Goal: Task Accomplishment & Management: Complete application form

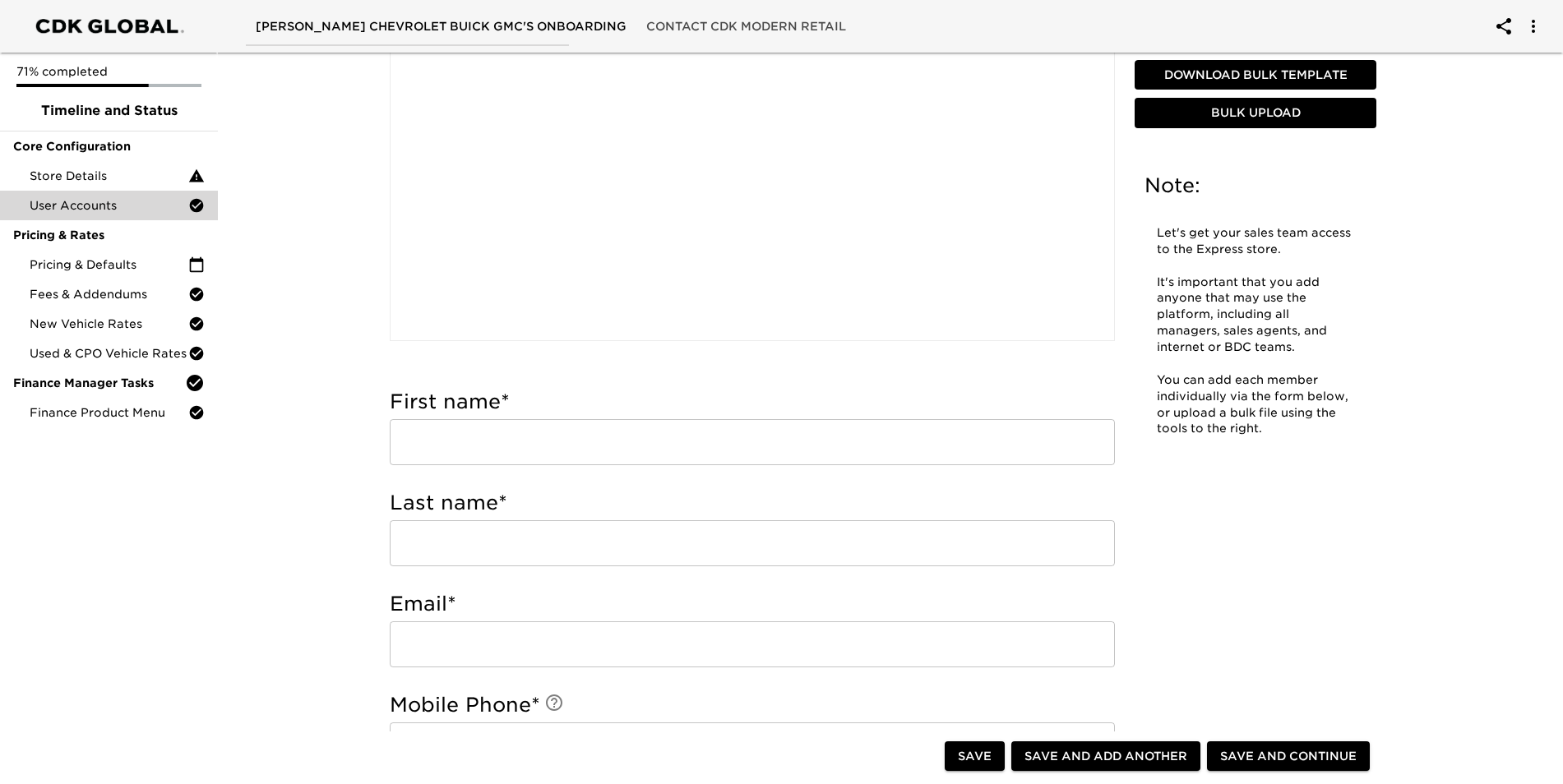
scroll to position [164, 0]
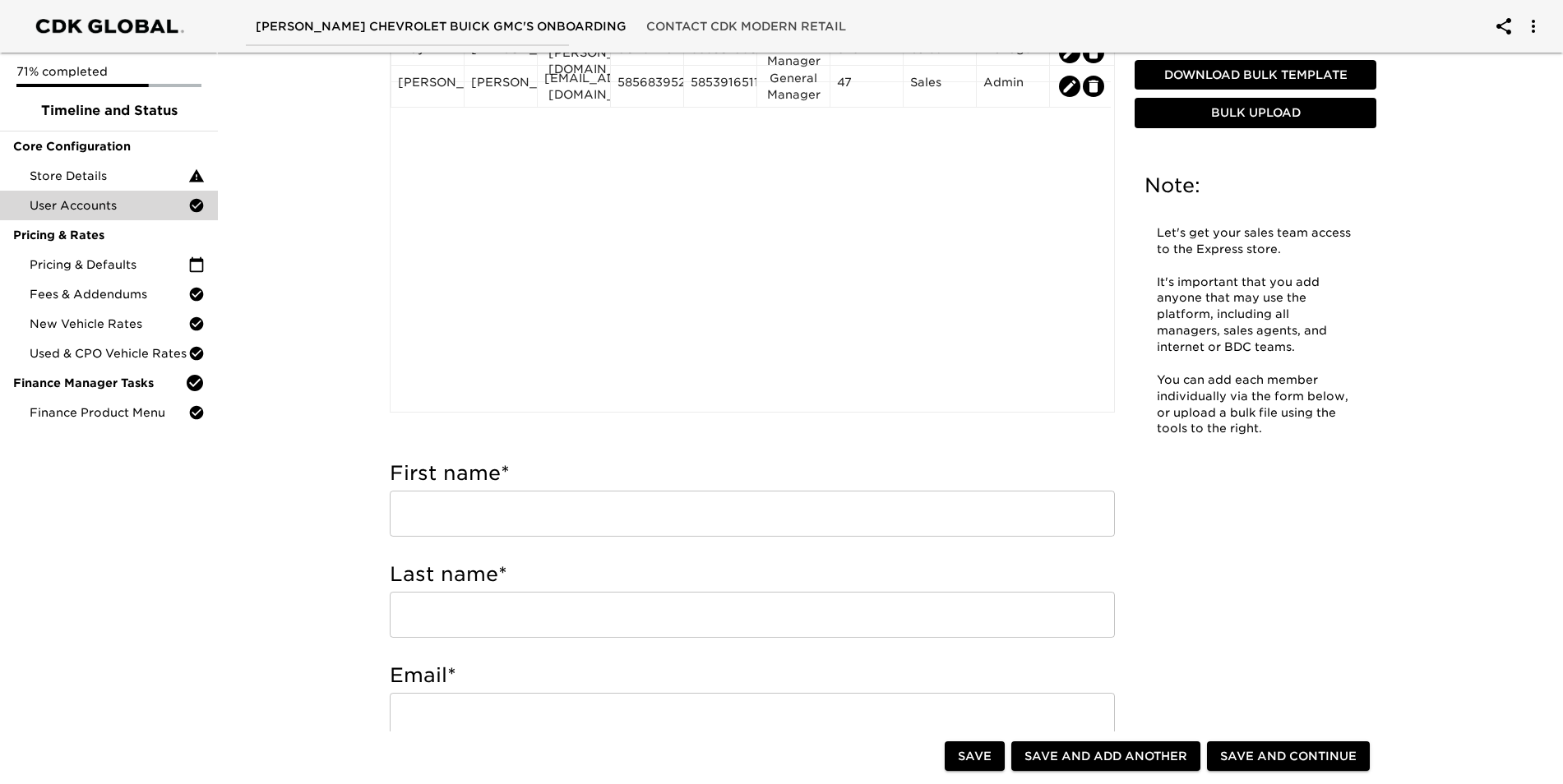
click at [478, 512] on input "text" at bounding box center [752, 514] width 726 height 46
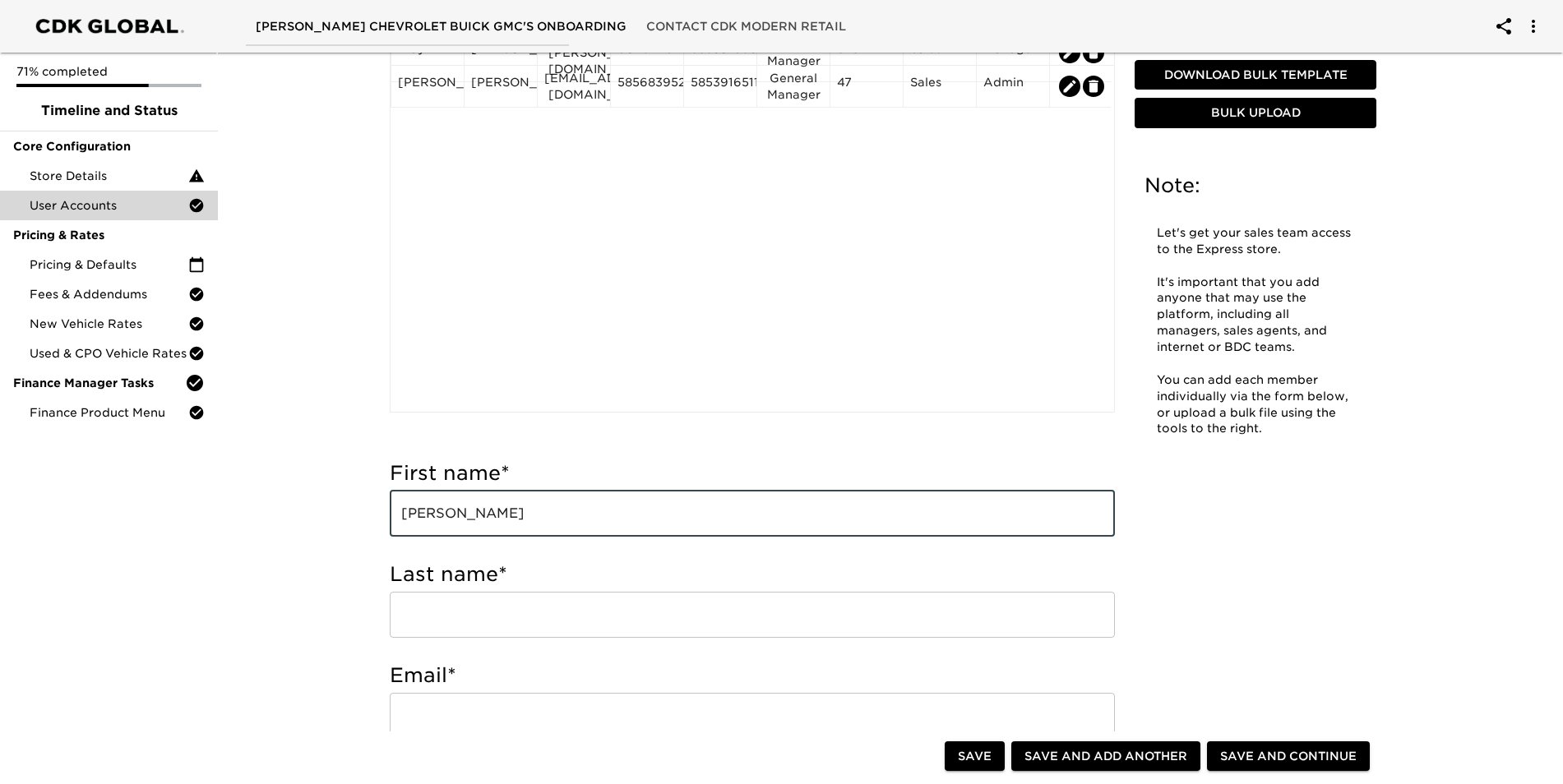
type input "[PERSON_NAME]"
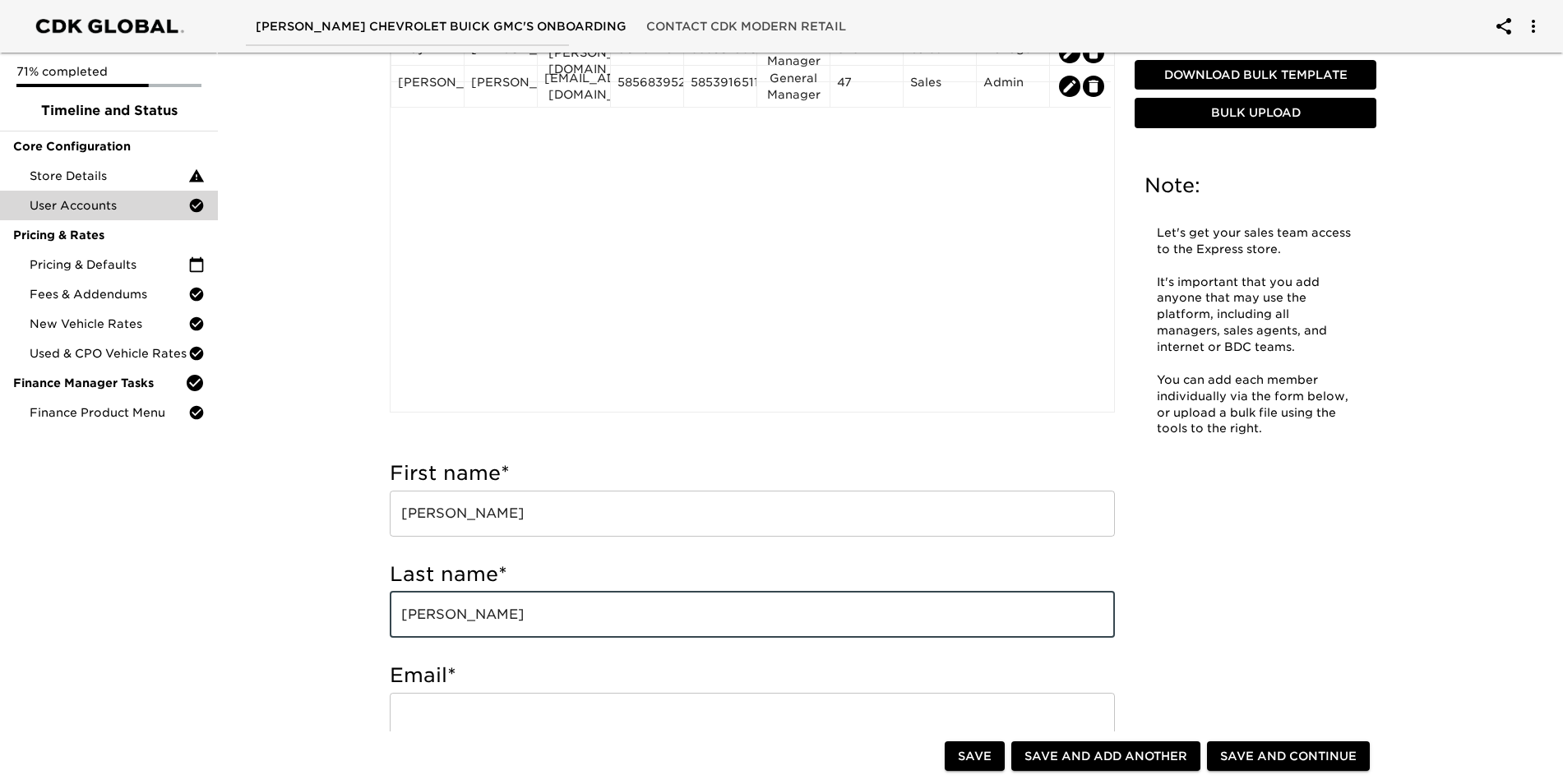
type input "[PERSON_NAME]"
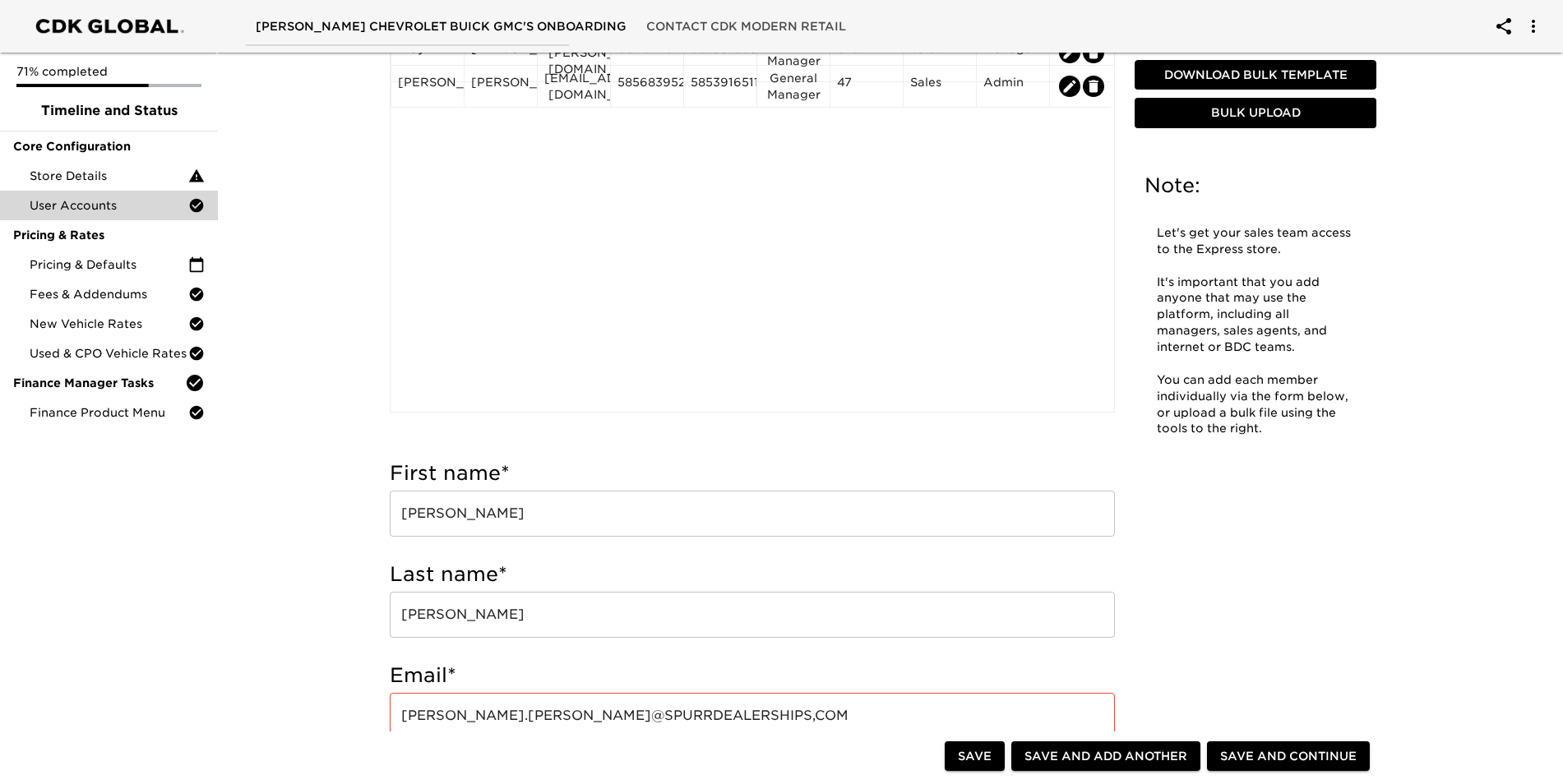
scroll to position [589, 0]
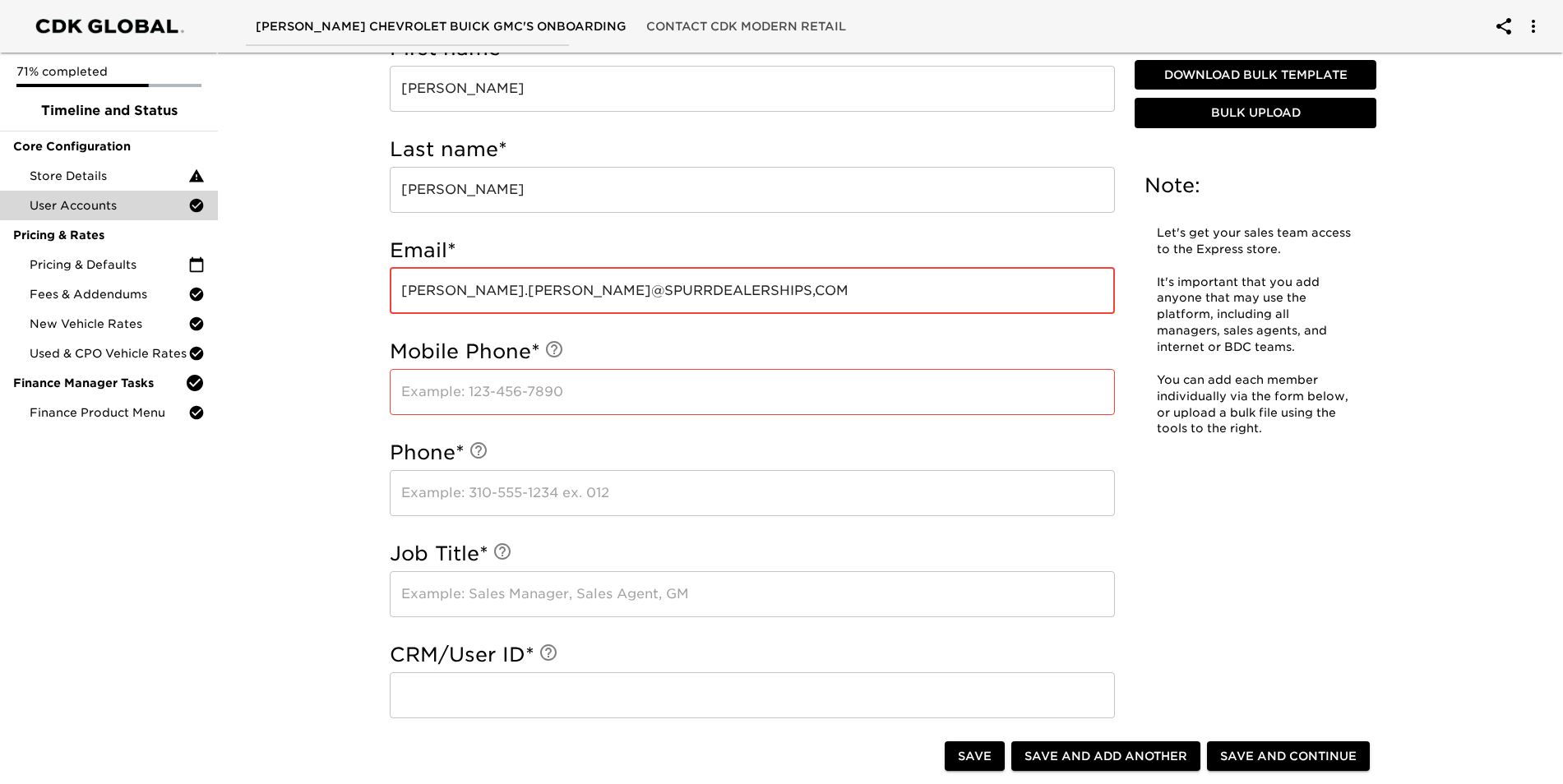
click at [697, 293] on input "[PERSON_NAME].[PERSON_NAME]@SPURRDEALERSHIPS,COM" at bounding box center [752, 291] width 726 height 46
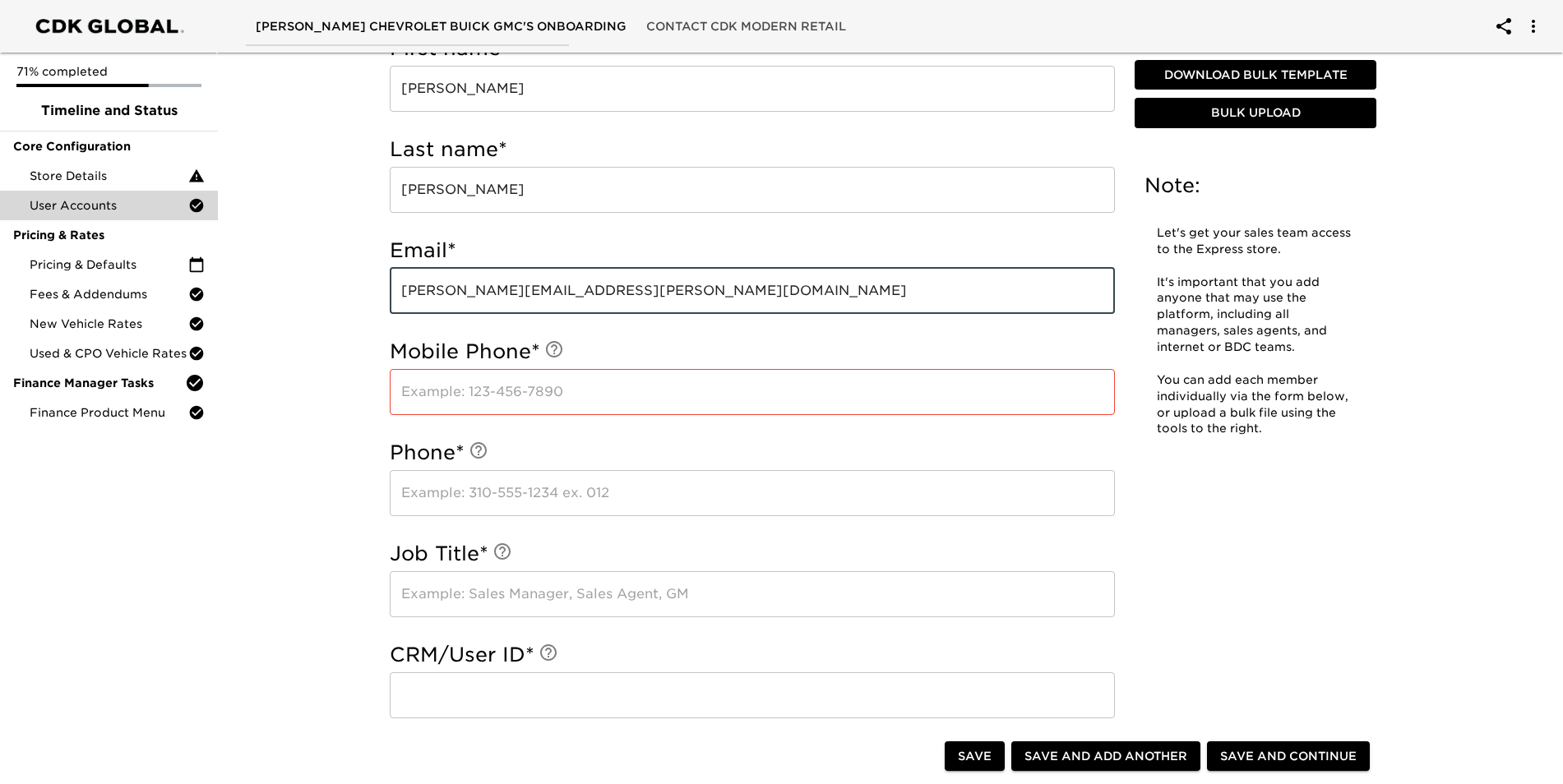
type input "[PERSON_NAME][EMAIL_ADDRESS][PERSON_NAME][DOMAIN_NAME]"
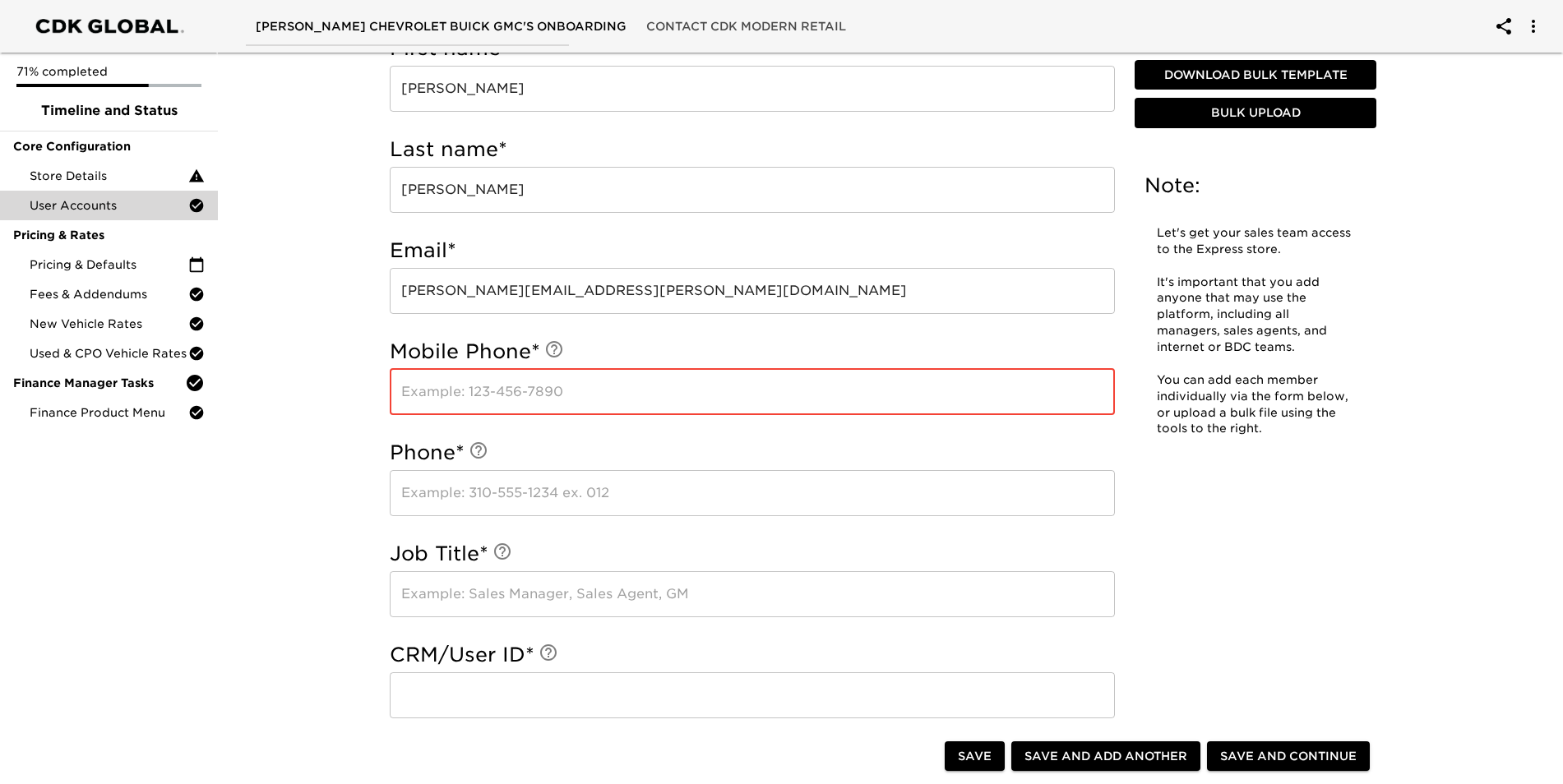
click at [503, 390] on input "text" at bounding box center [752, 392] width 726 height 46
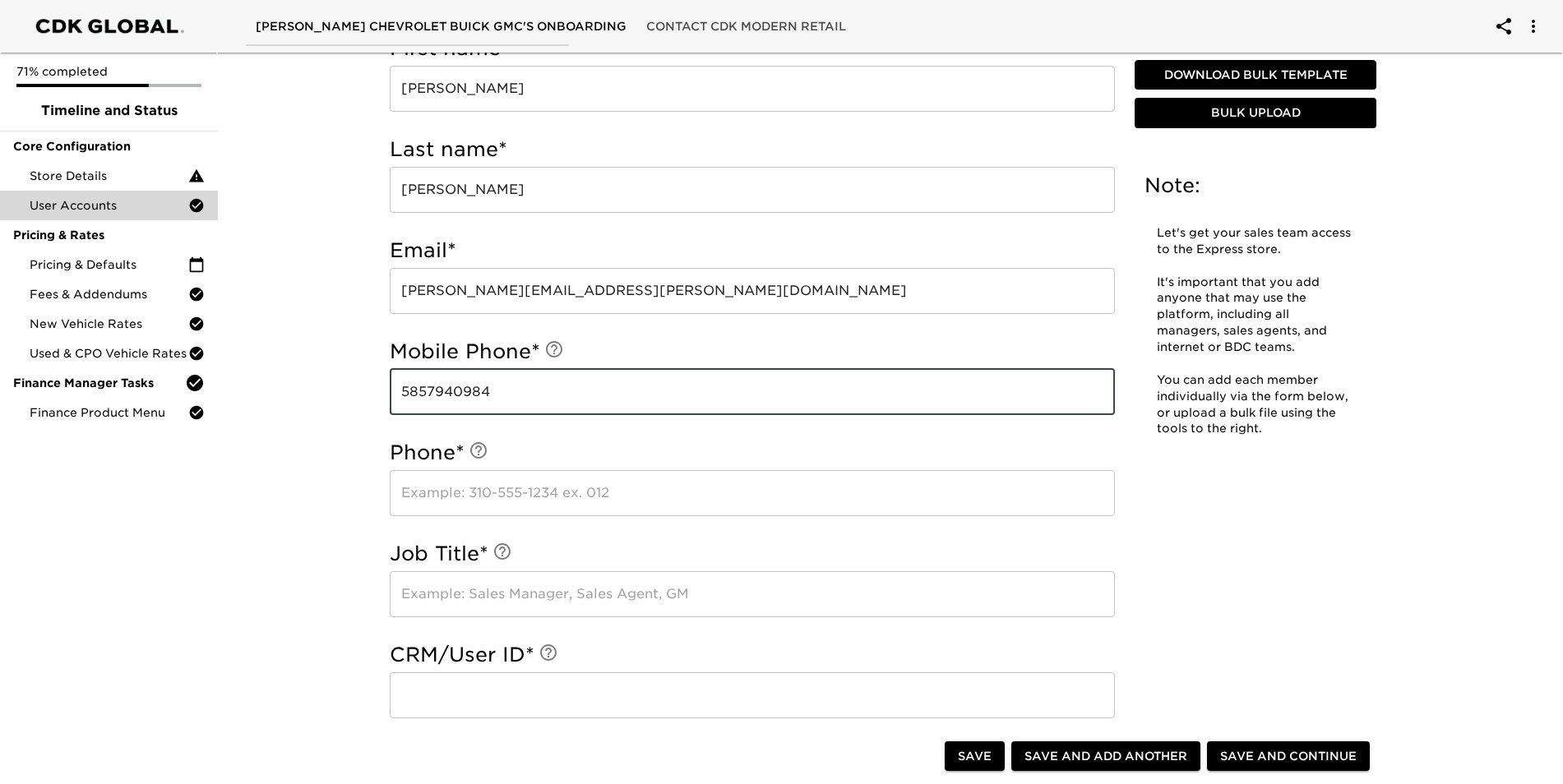
type input "5857940984"
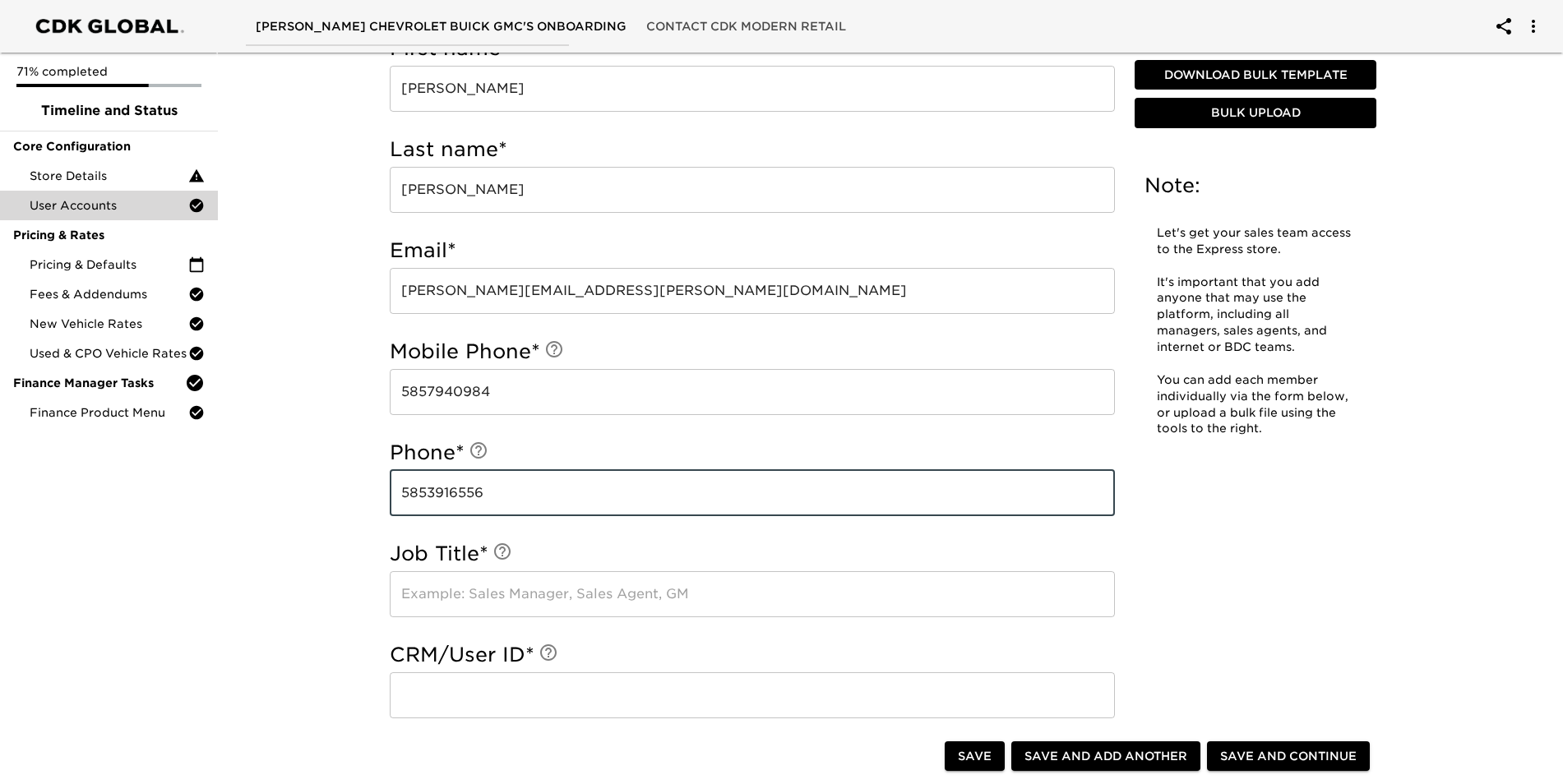
type input "5853916556"
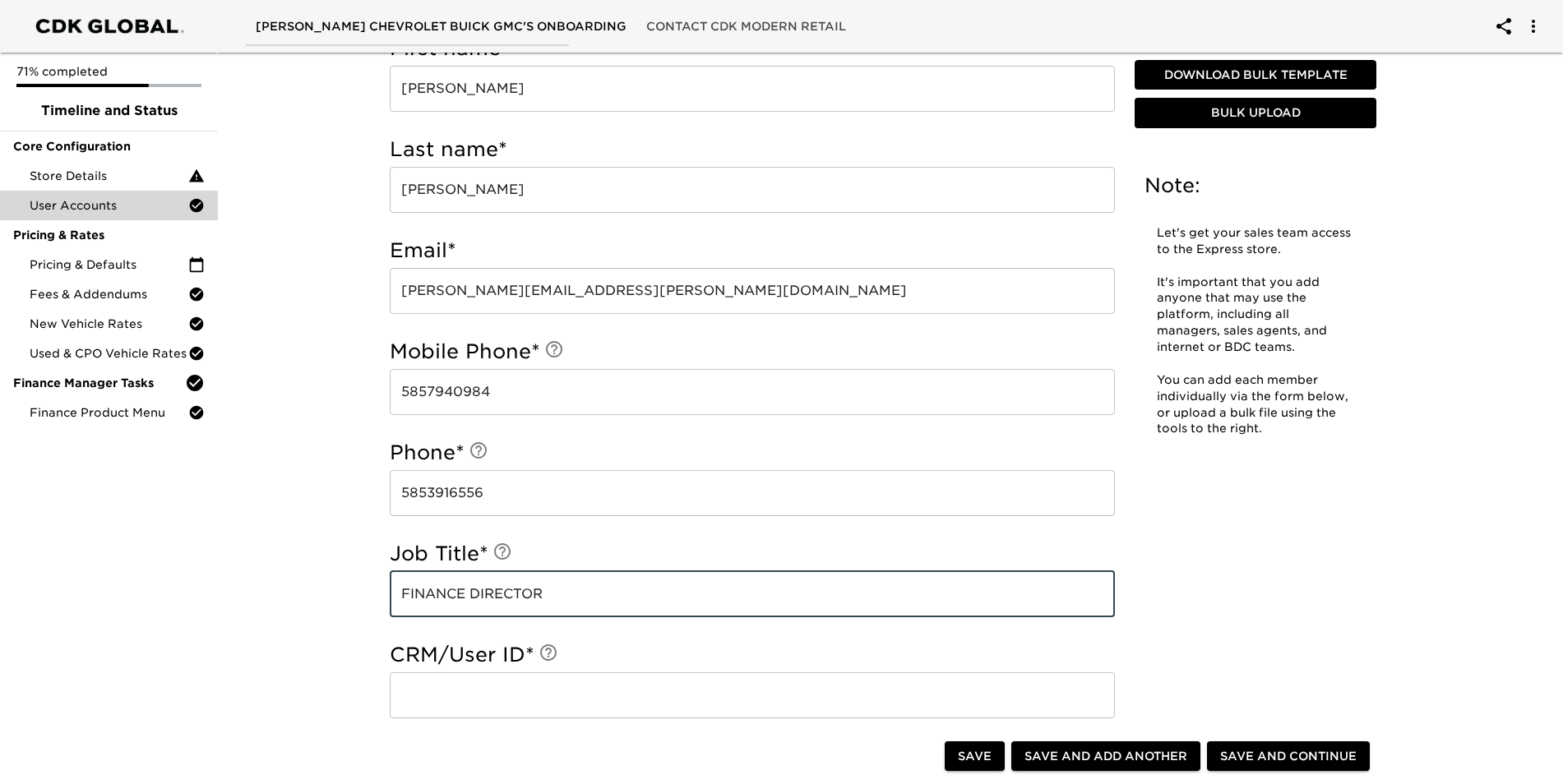
type input "FINANCE DIRECTOR"
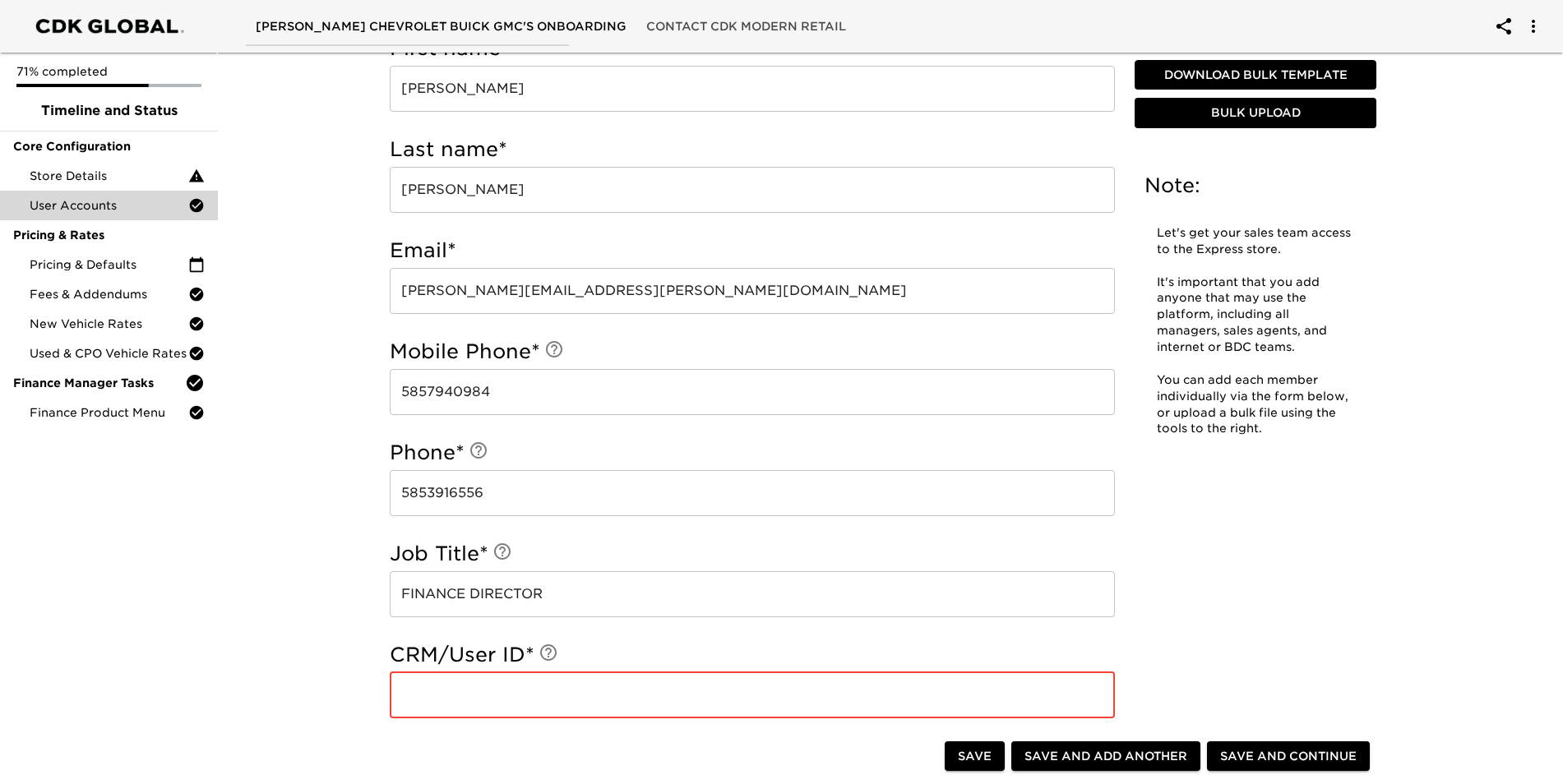
drag, startPoint x: 501, startPoint y: 699, endPoint x: 511, endPoint y: 700, distance: 10.0
click at [502, 699] on input "text" at bounding box center [752, 695] width 726 height 46
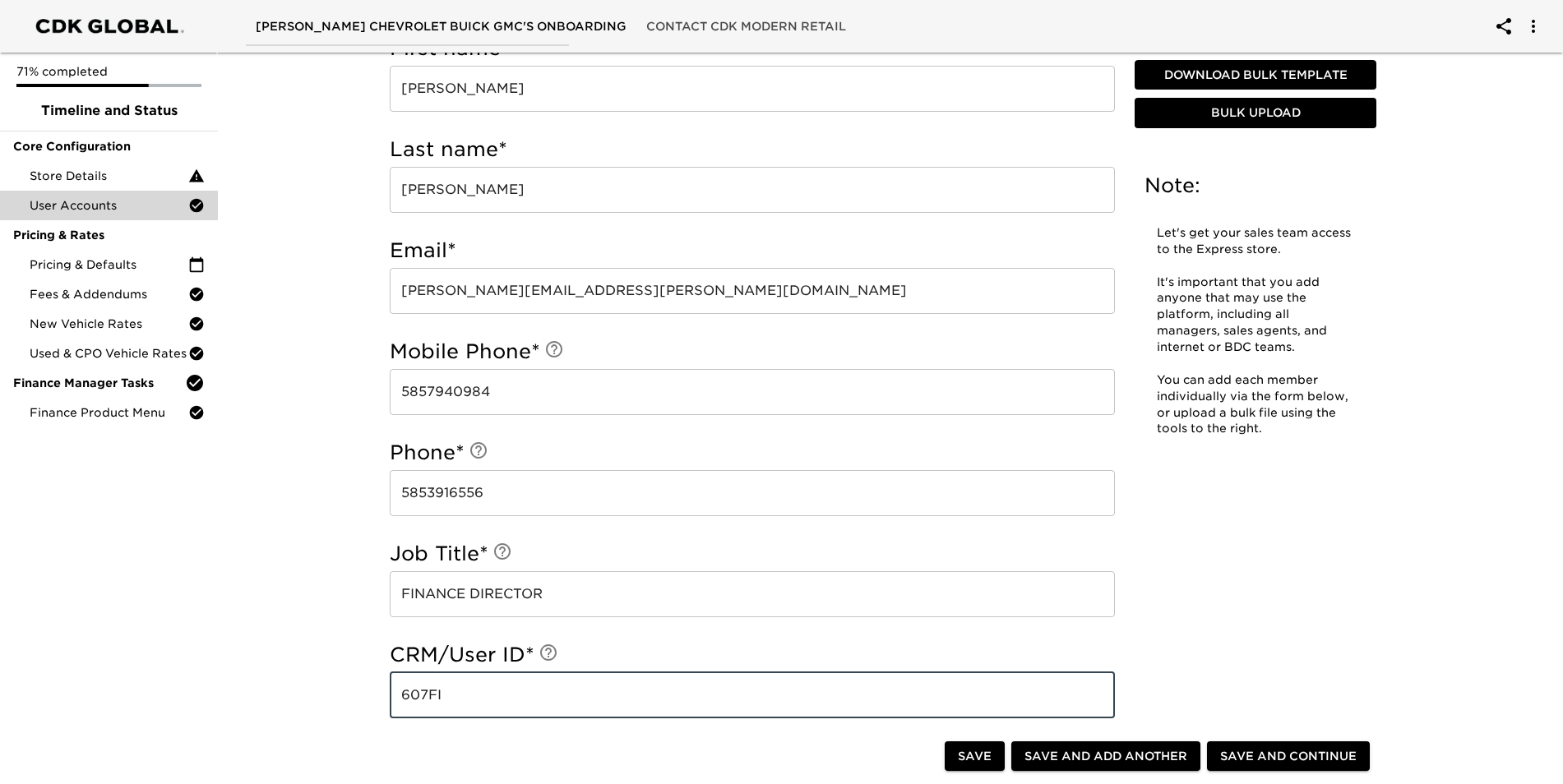
type input "607FI"
click at [480, 699] on input "607FI" at bounding box center [752, 695] width 726 height 46
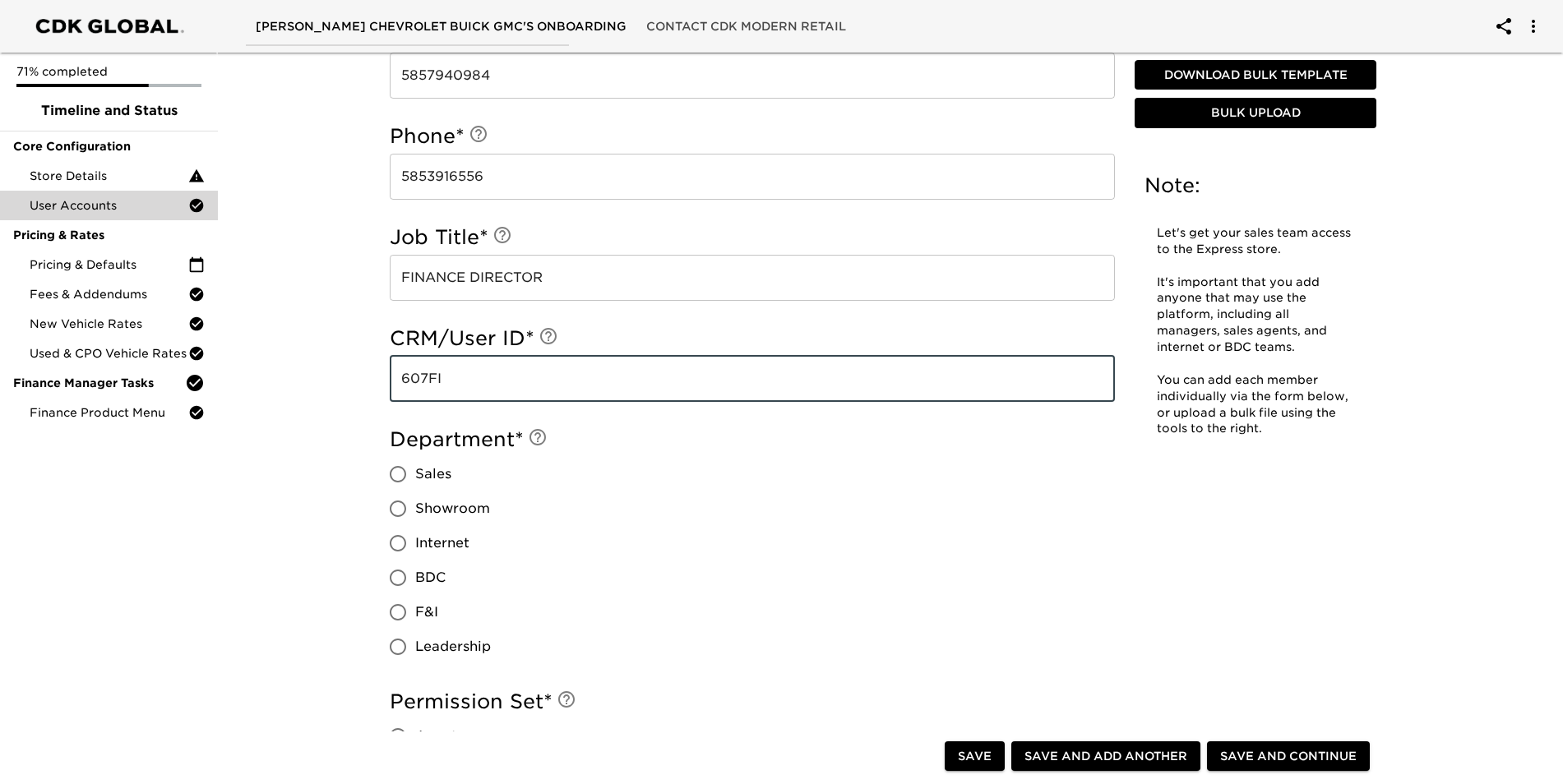
scroll to position [1000, 0]
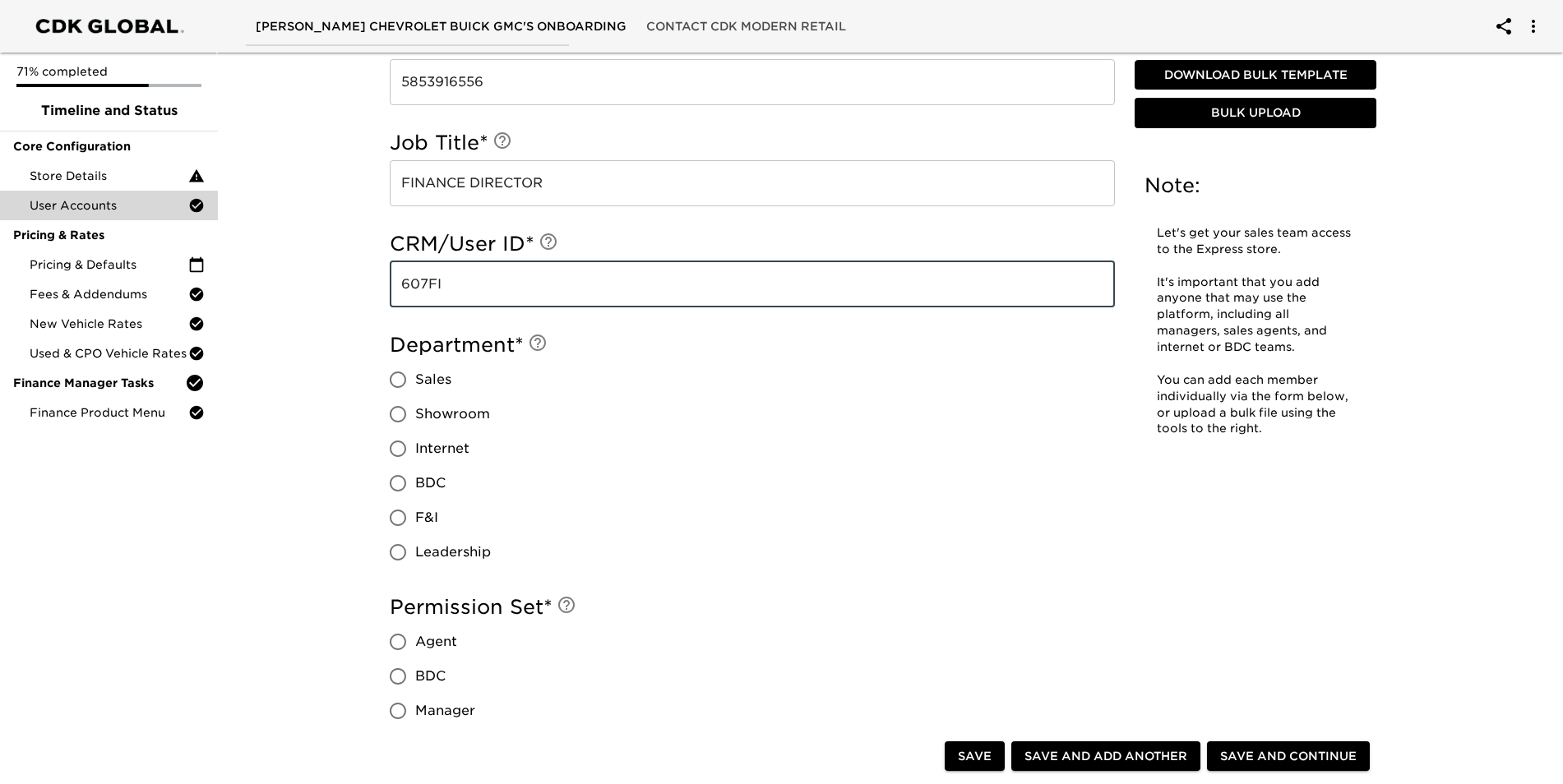
click at [401, 517] on input "F&I" at bounding box center [398, 518] width 35 height 35
radio input "true"
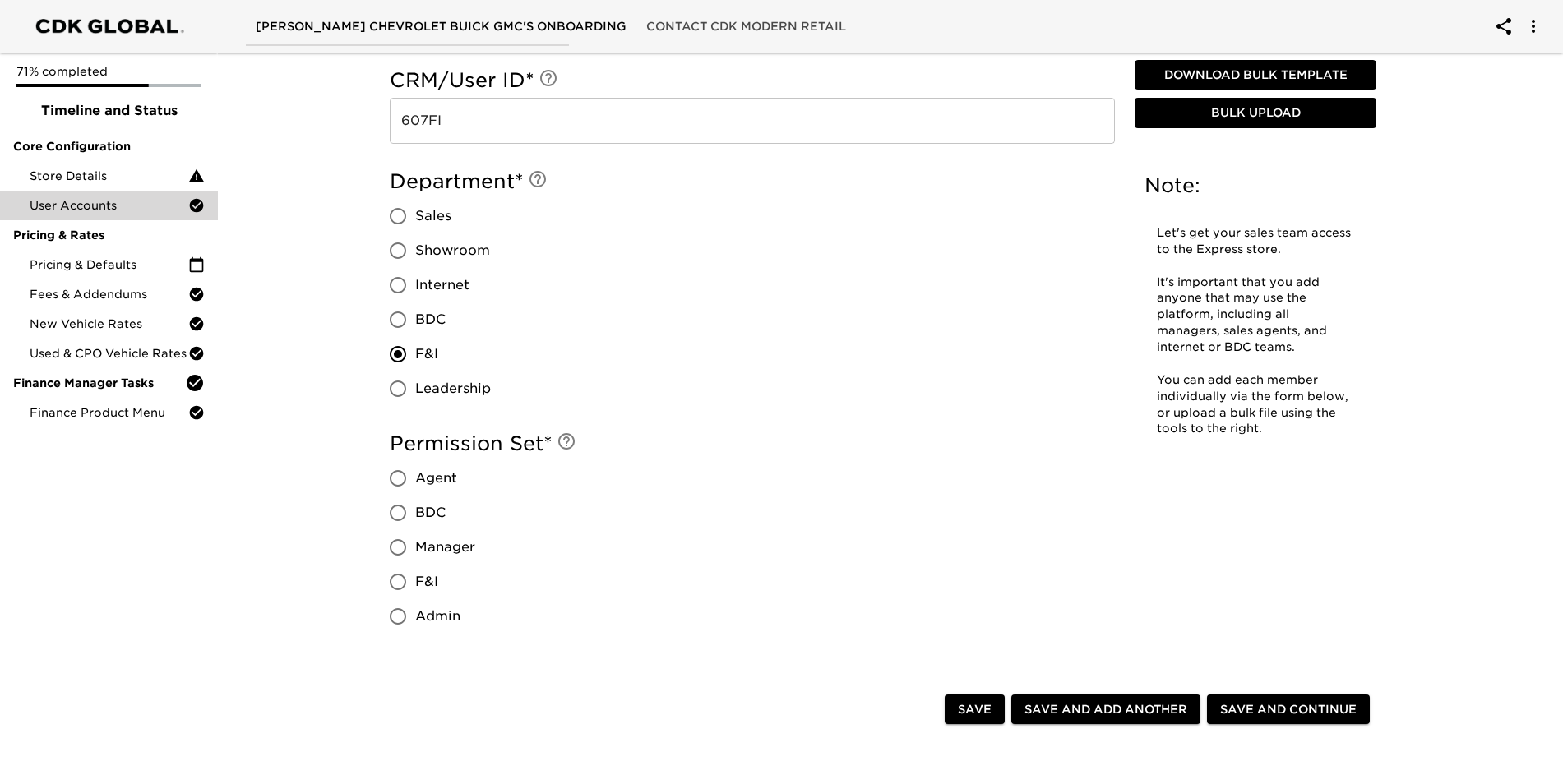
scroll to position [1164, 0]
click at [396, 583] on input "F&I" at bounding box center [398, 581] width 35 height 35
radio input "true"
click at [1122, 717] on span "Save and Add Another" at bounding box center [1106, 709] width 163 height 21
radio input "false"
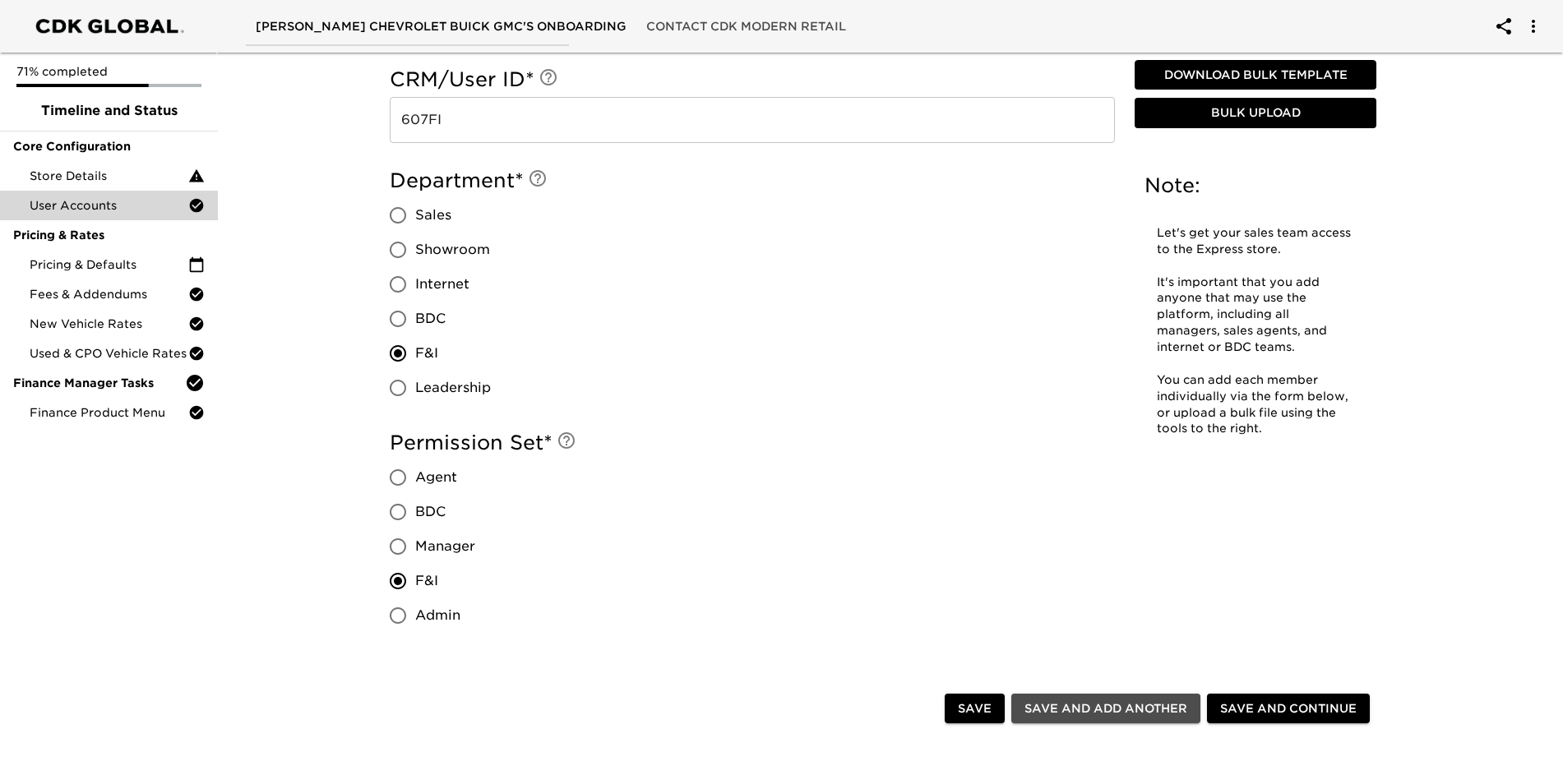
radio input "false"
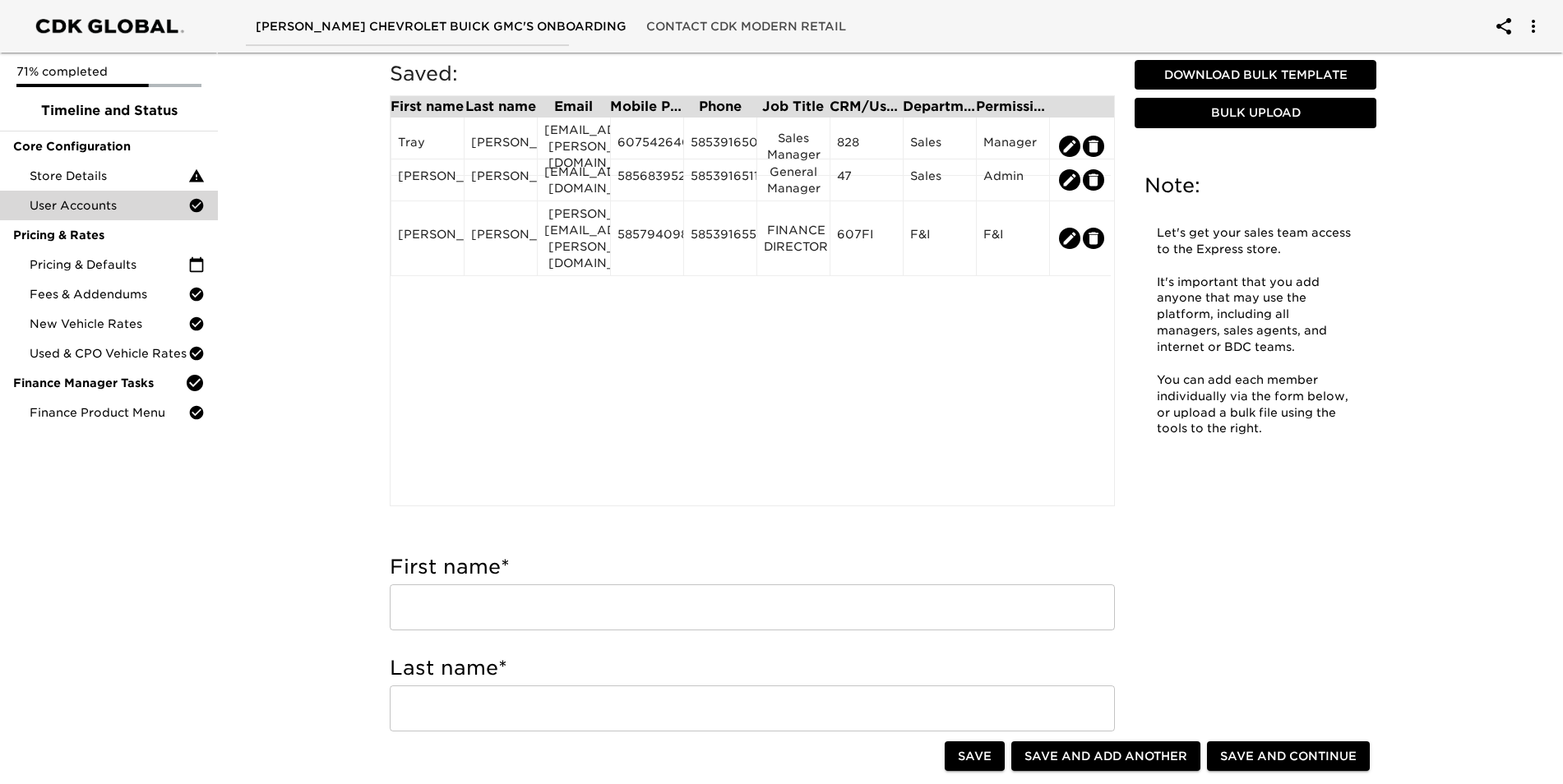
scroll to position [96, 0]
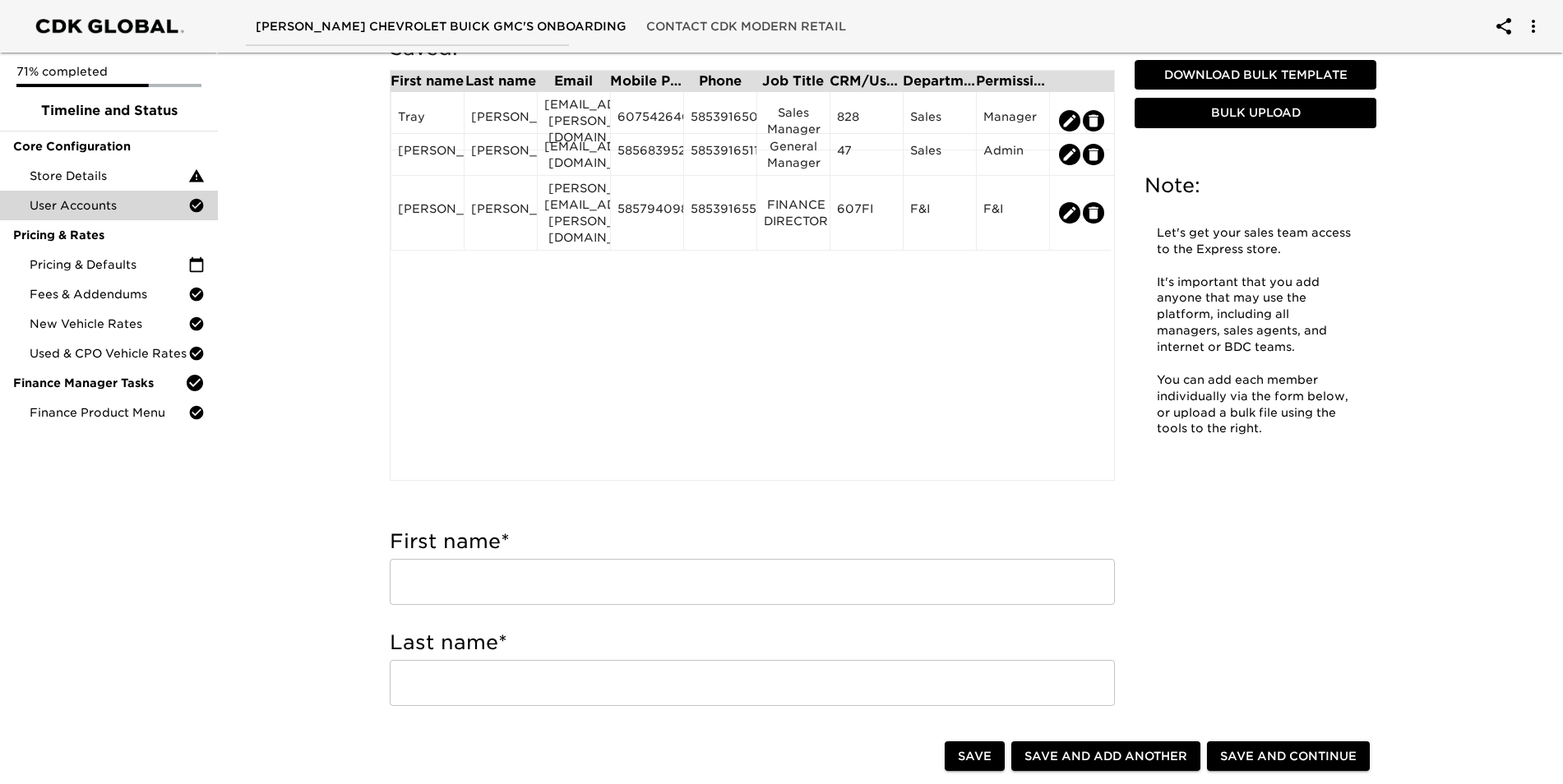
click at [458, 573] on input "text" at bounding box center [752, 582] width 726 height 46
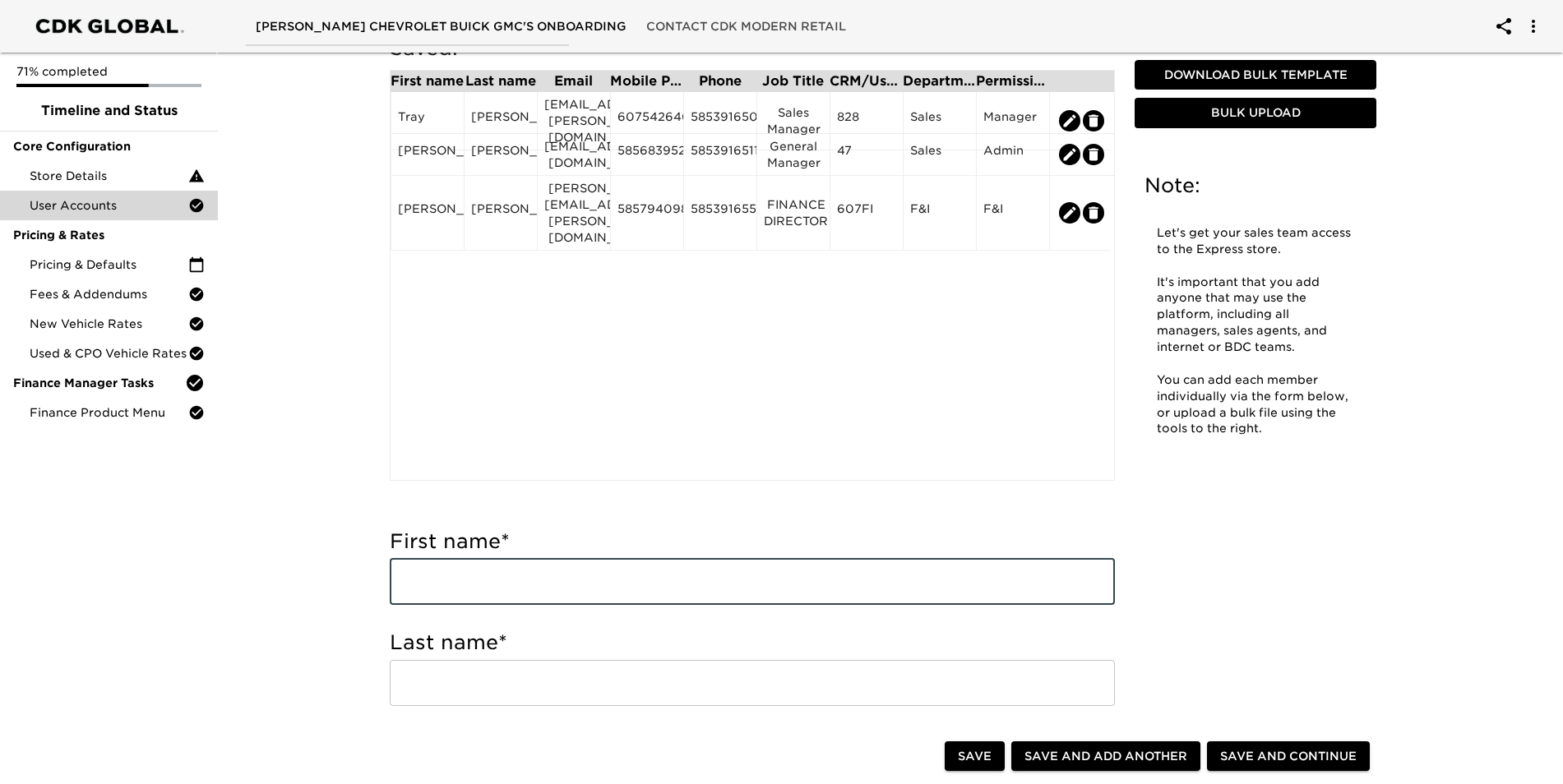
type input "c"
type input "[PERSON_NAME]"
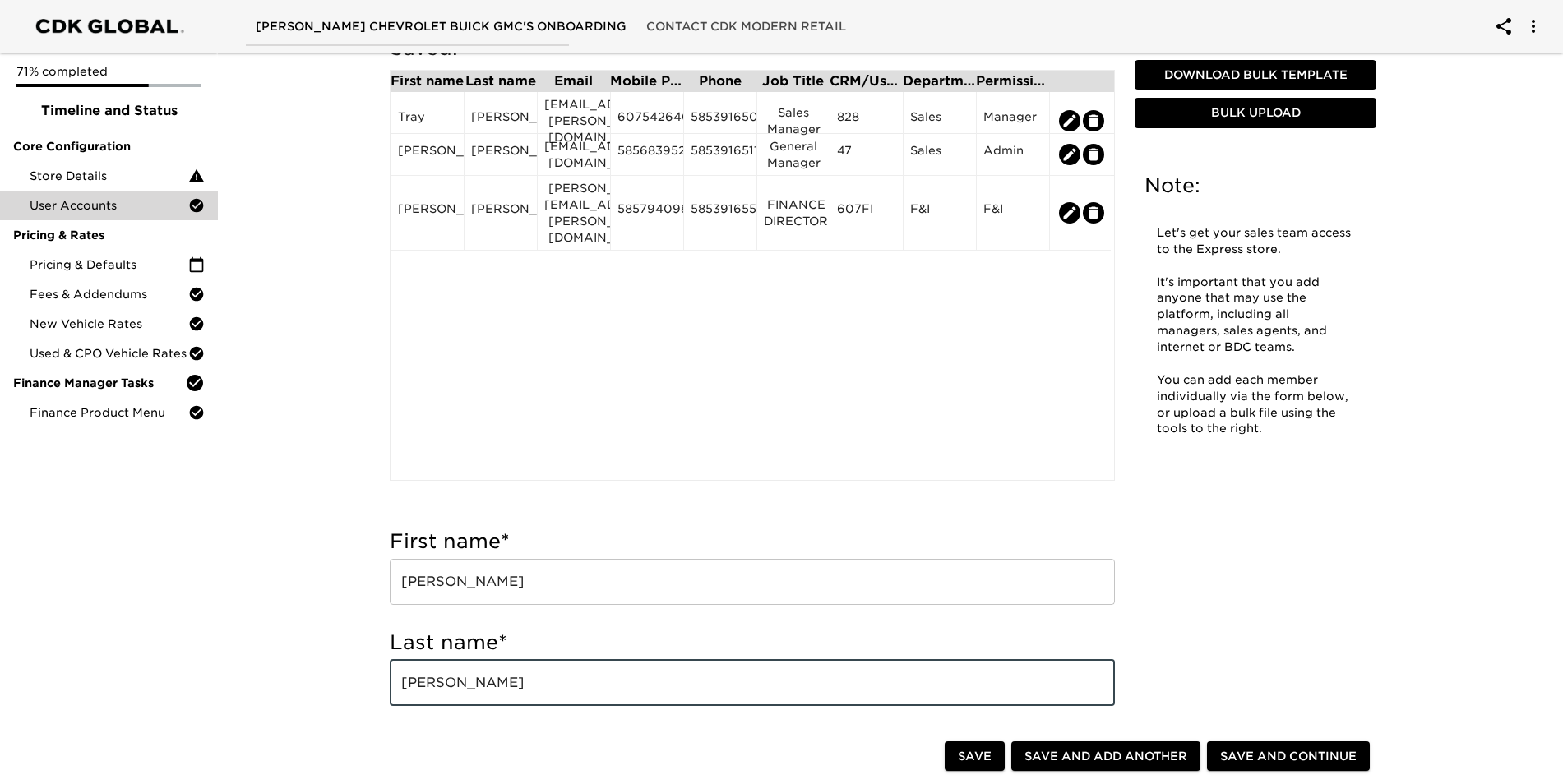
type input "[PERSON_NAME]"
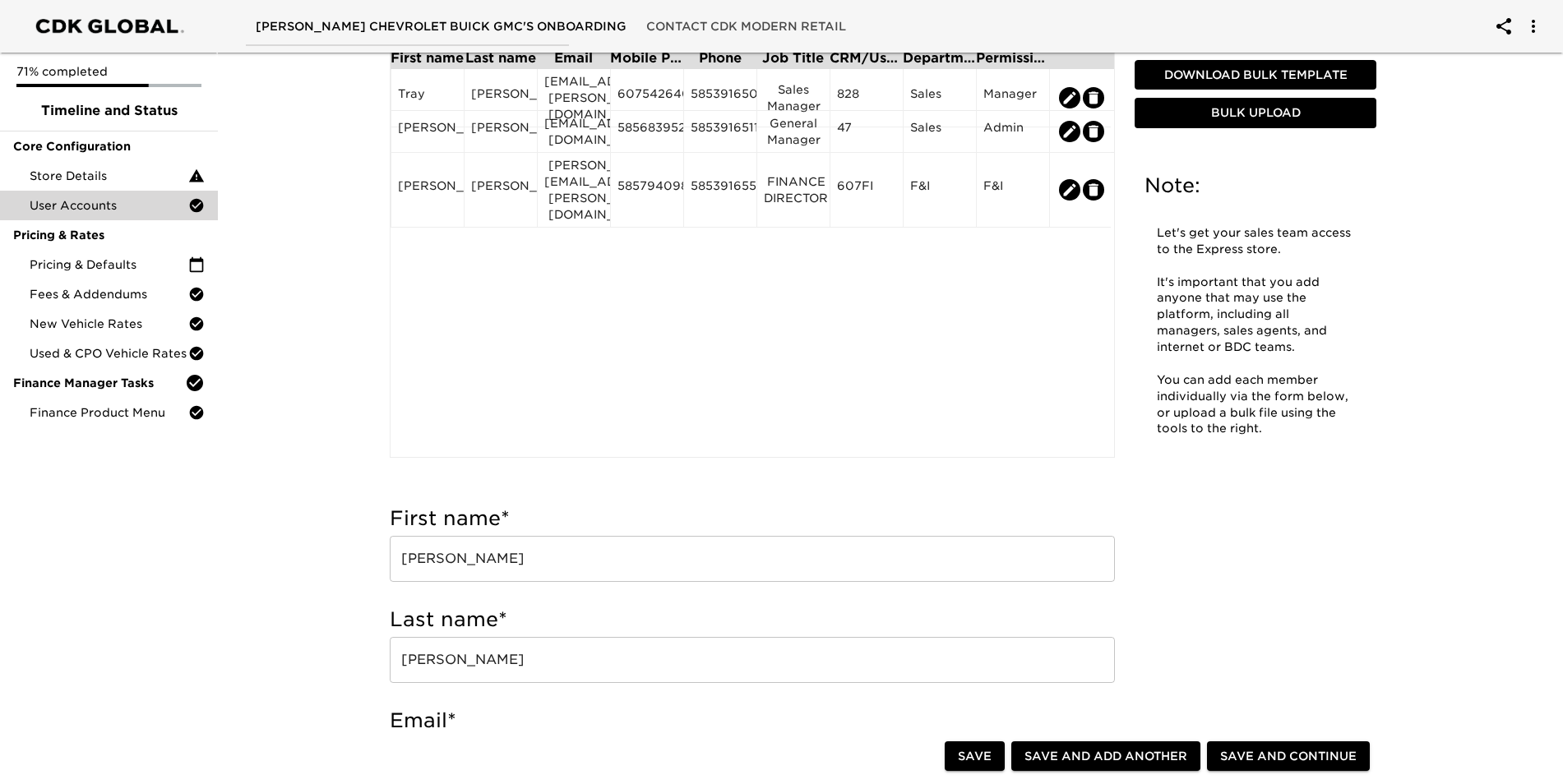
scroll to position [589, 0]
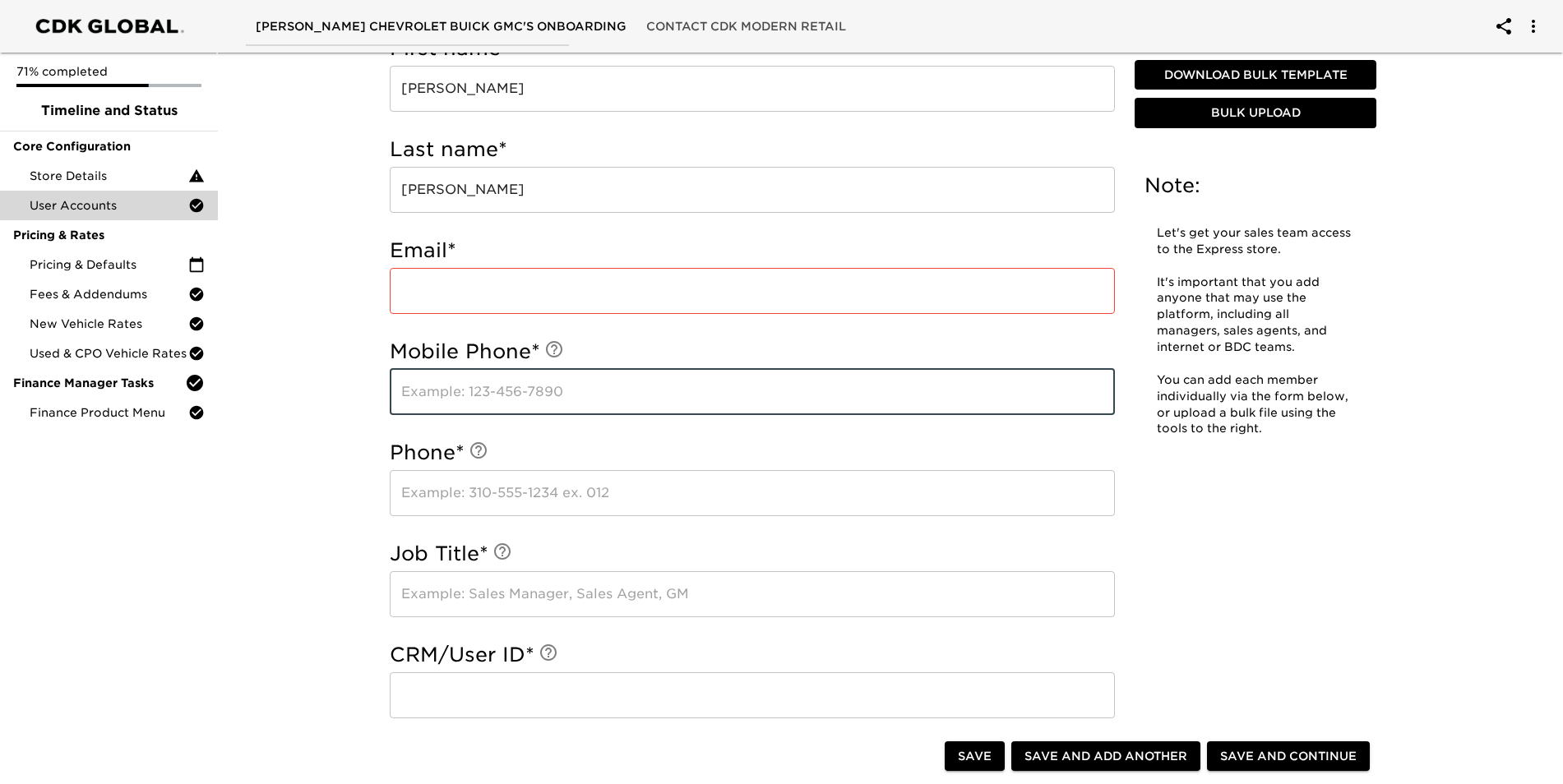
click at [493, 288] on input "email" at bounding box center [752, 291] width 726 height 46
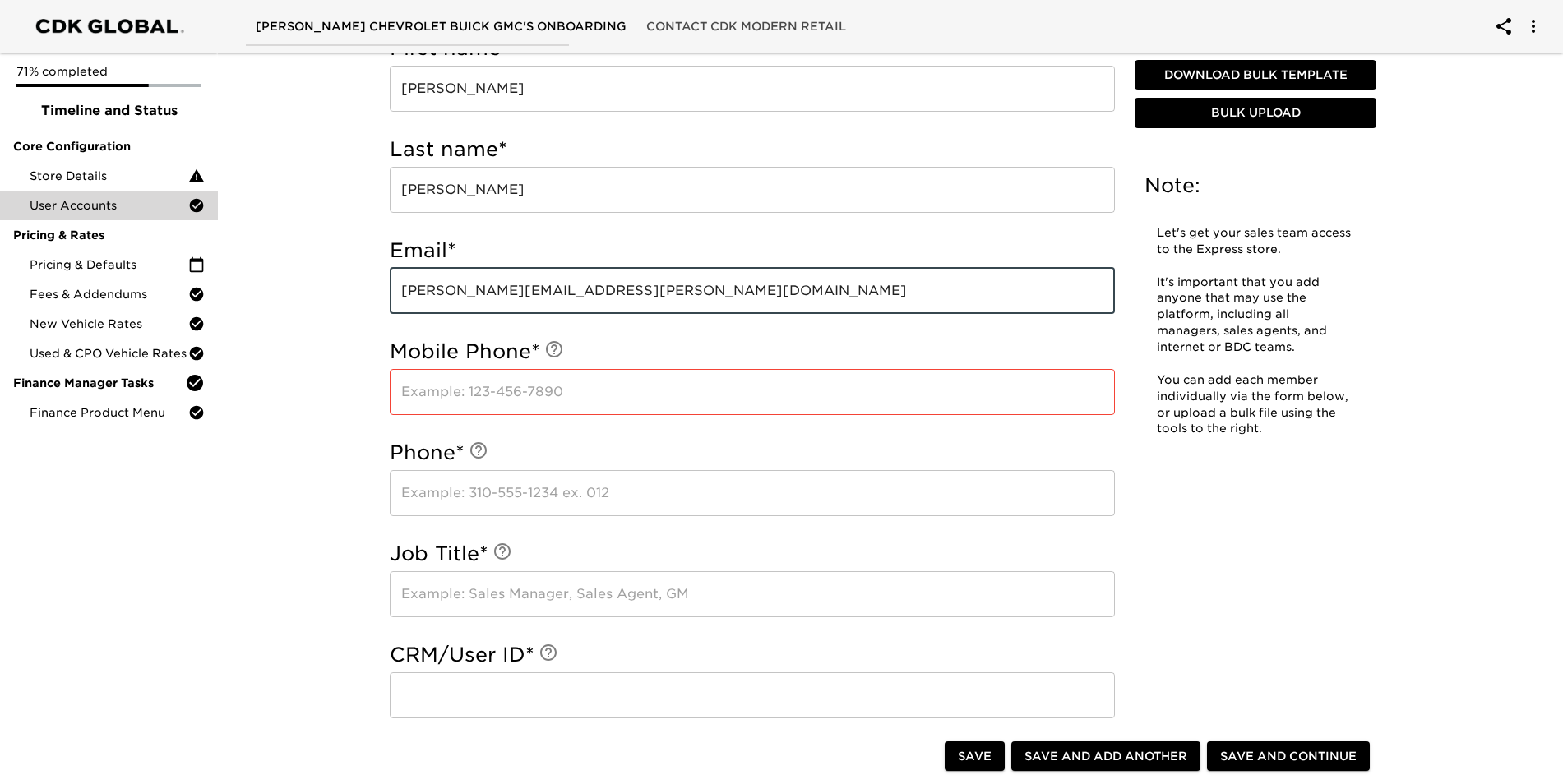
type input "[PERSON_NAME][EMAIL_ADDRESS][PERSON_NAME][DOMAIN_NAME]"
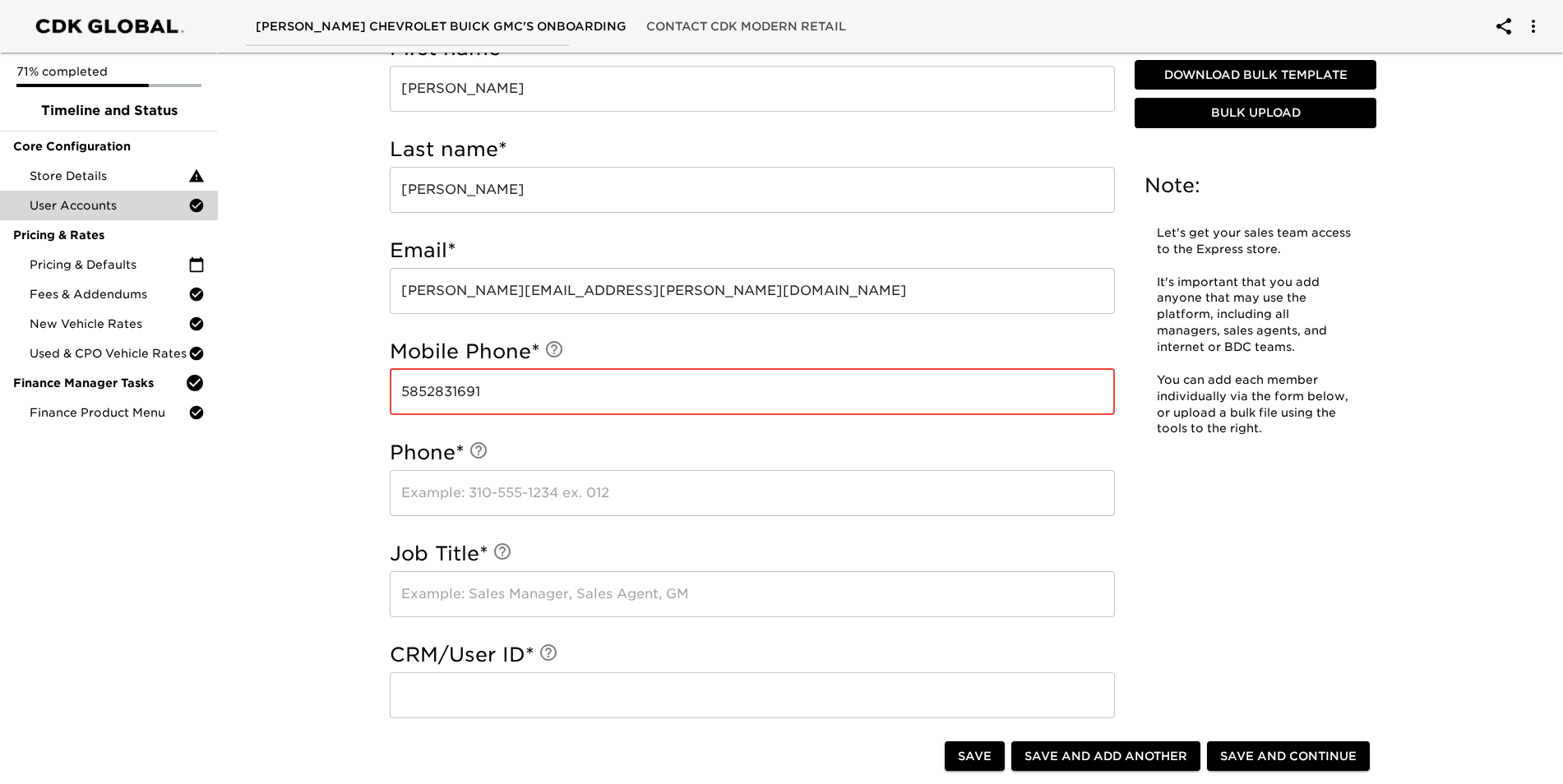
type input "5852831691"
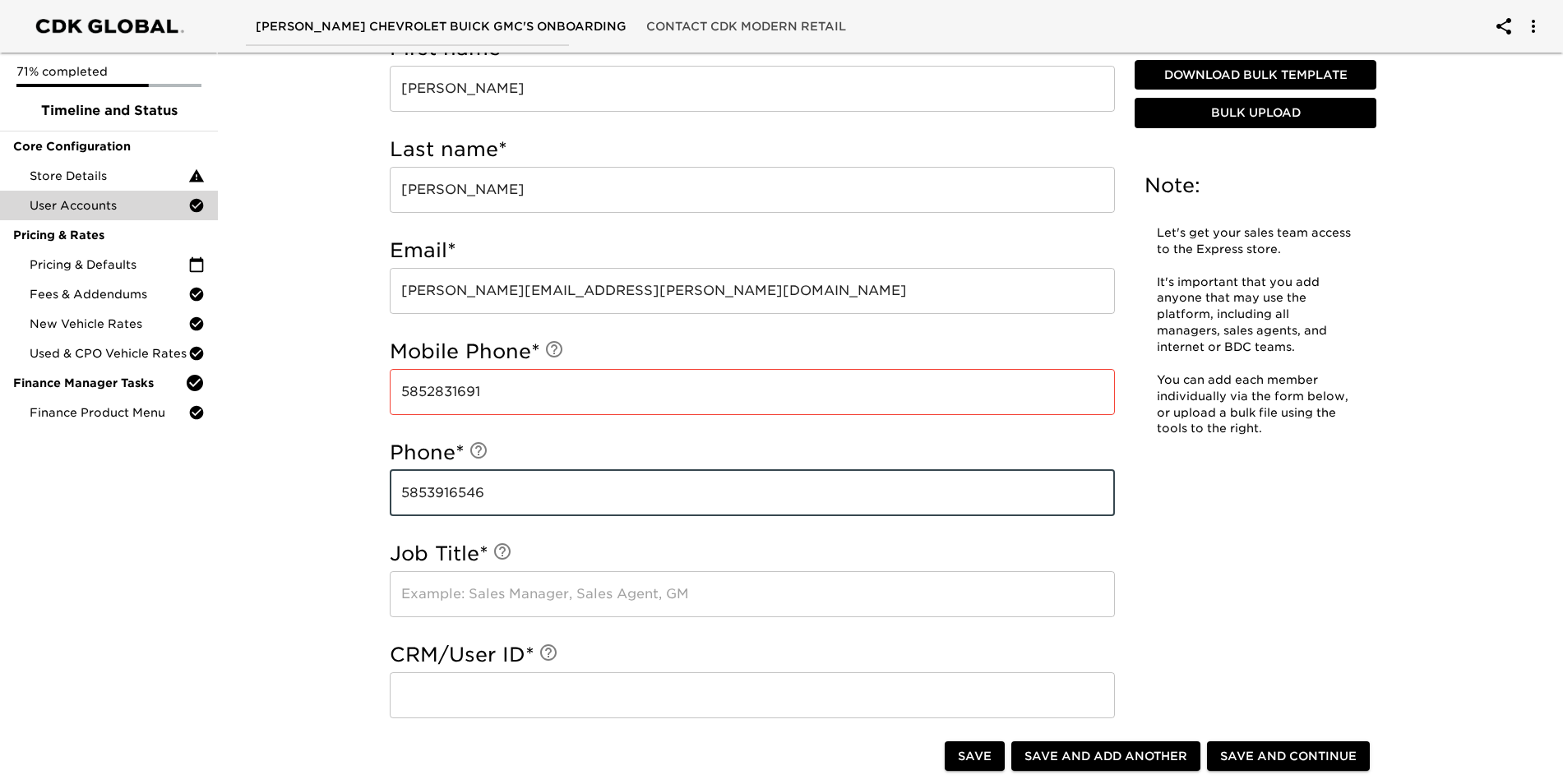
type input "5853916546"
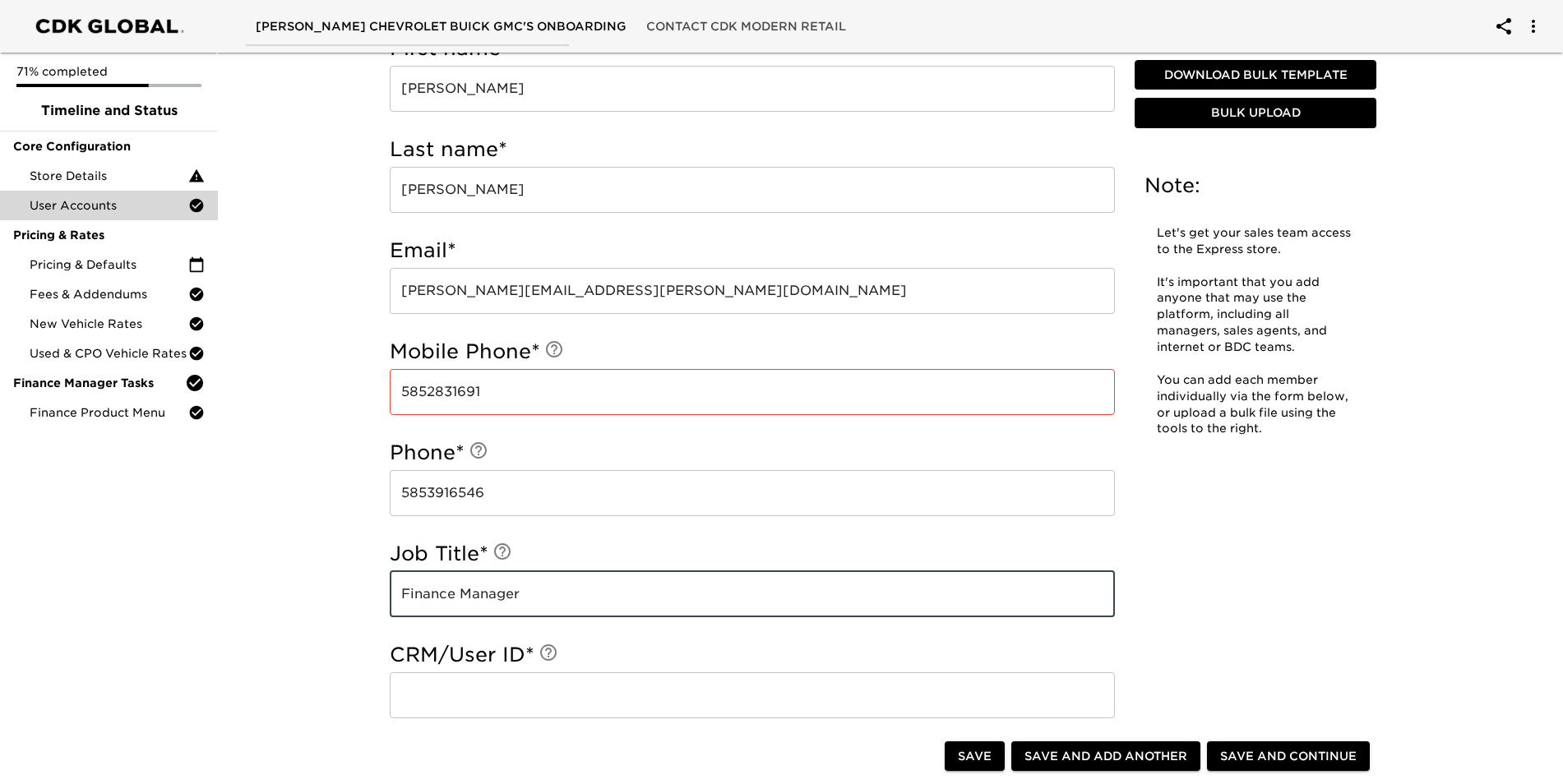
type input "Finance Manager"
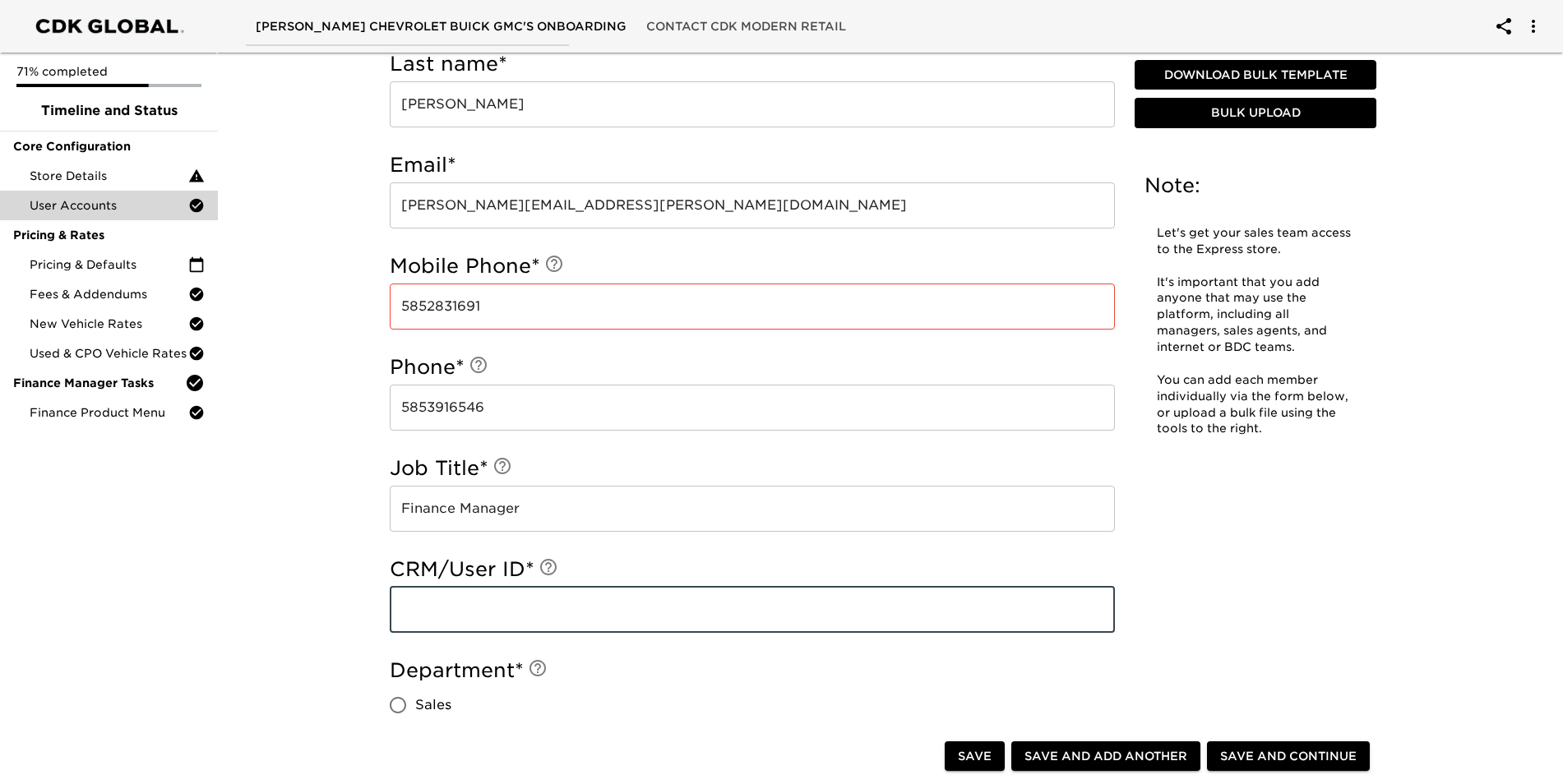
scroll to position [836, 0]
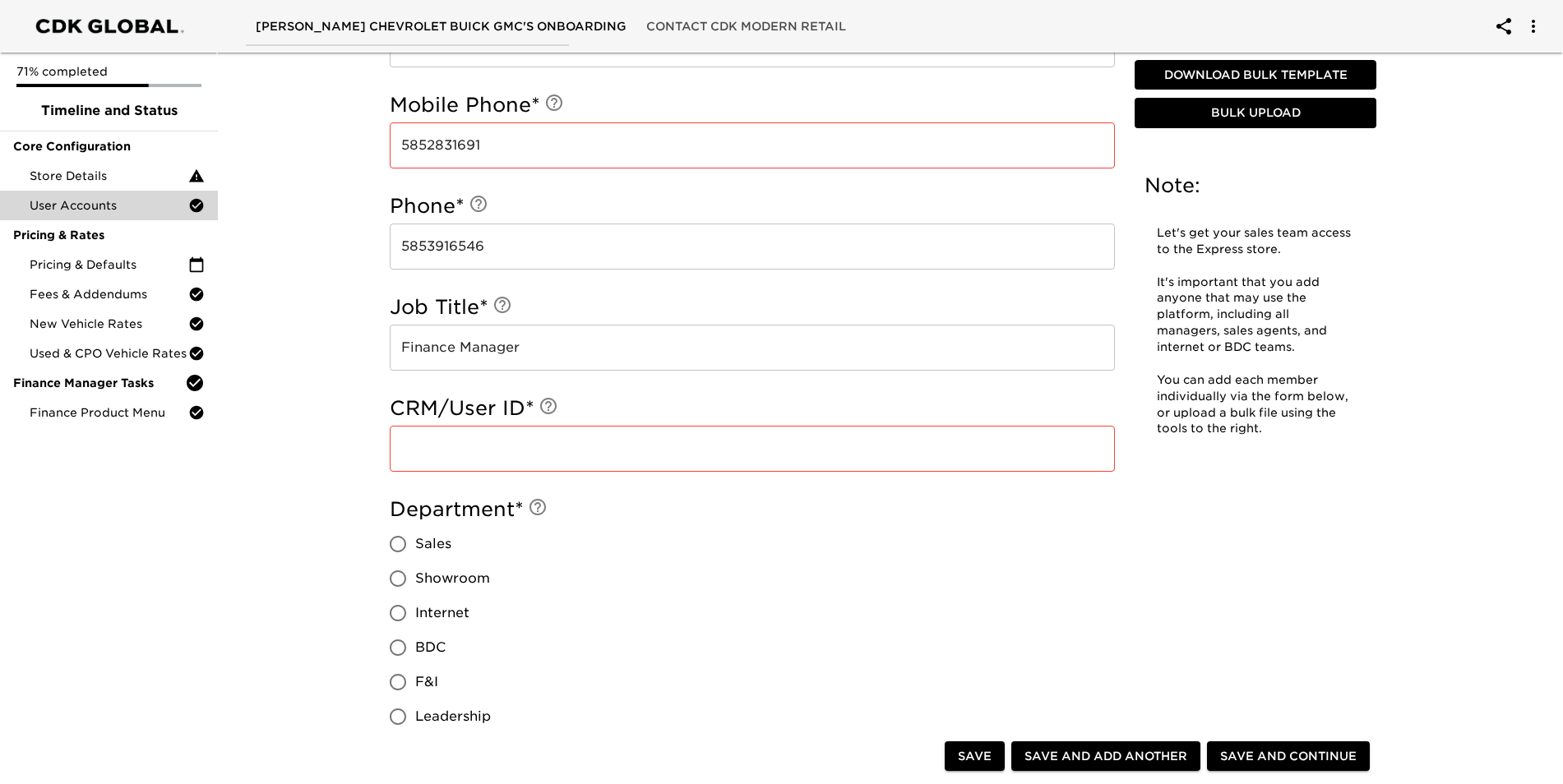
click at [493, 459] on input "text" at bounding box center [752, 449] width 726 height 46
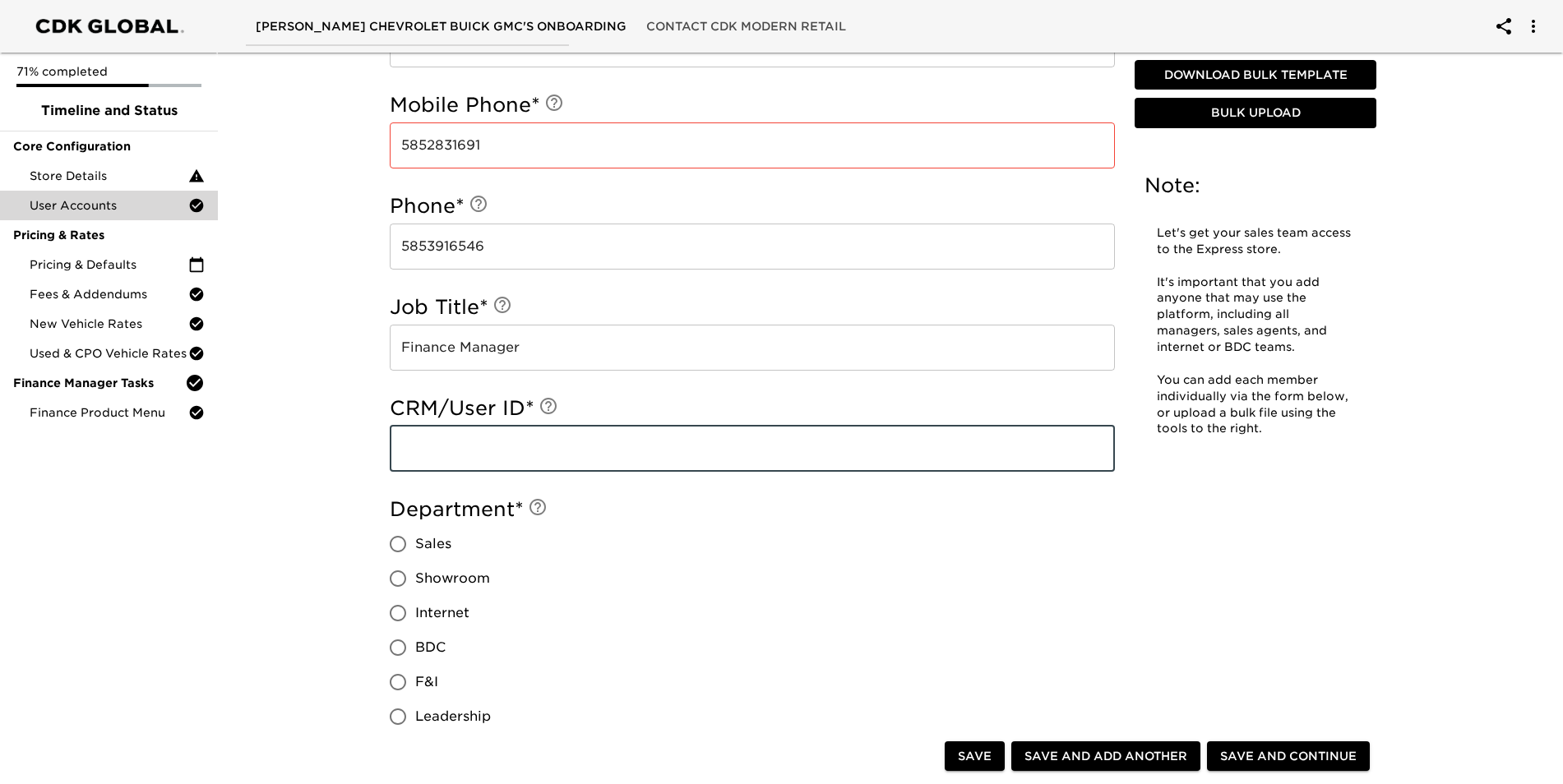
click at [528, 404] on span "*" at bounding box center [530, 408] width 9 height 24
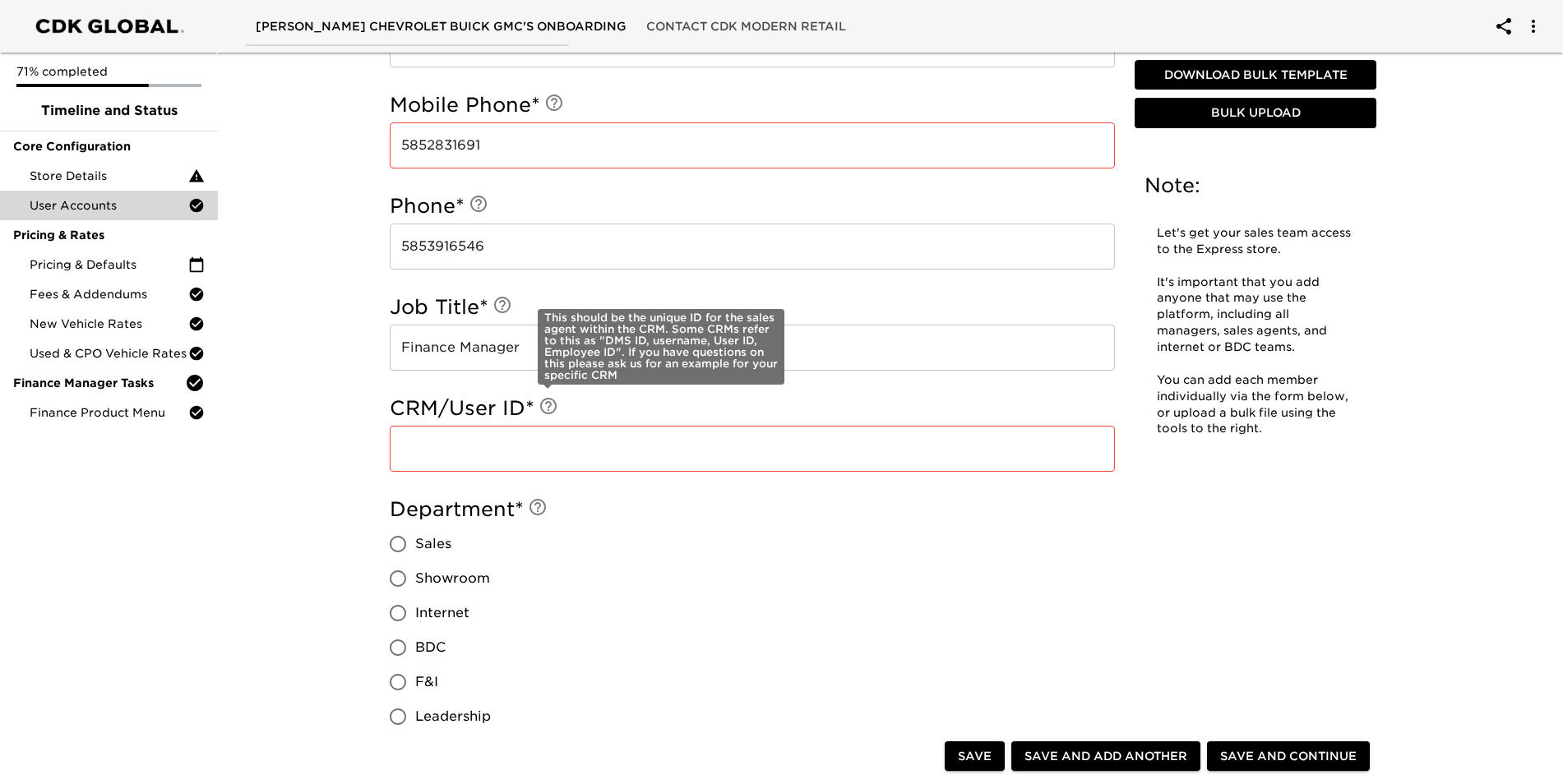
click at [546, 408] on icon at bounding box center [549, 406] width 17 height 17
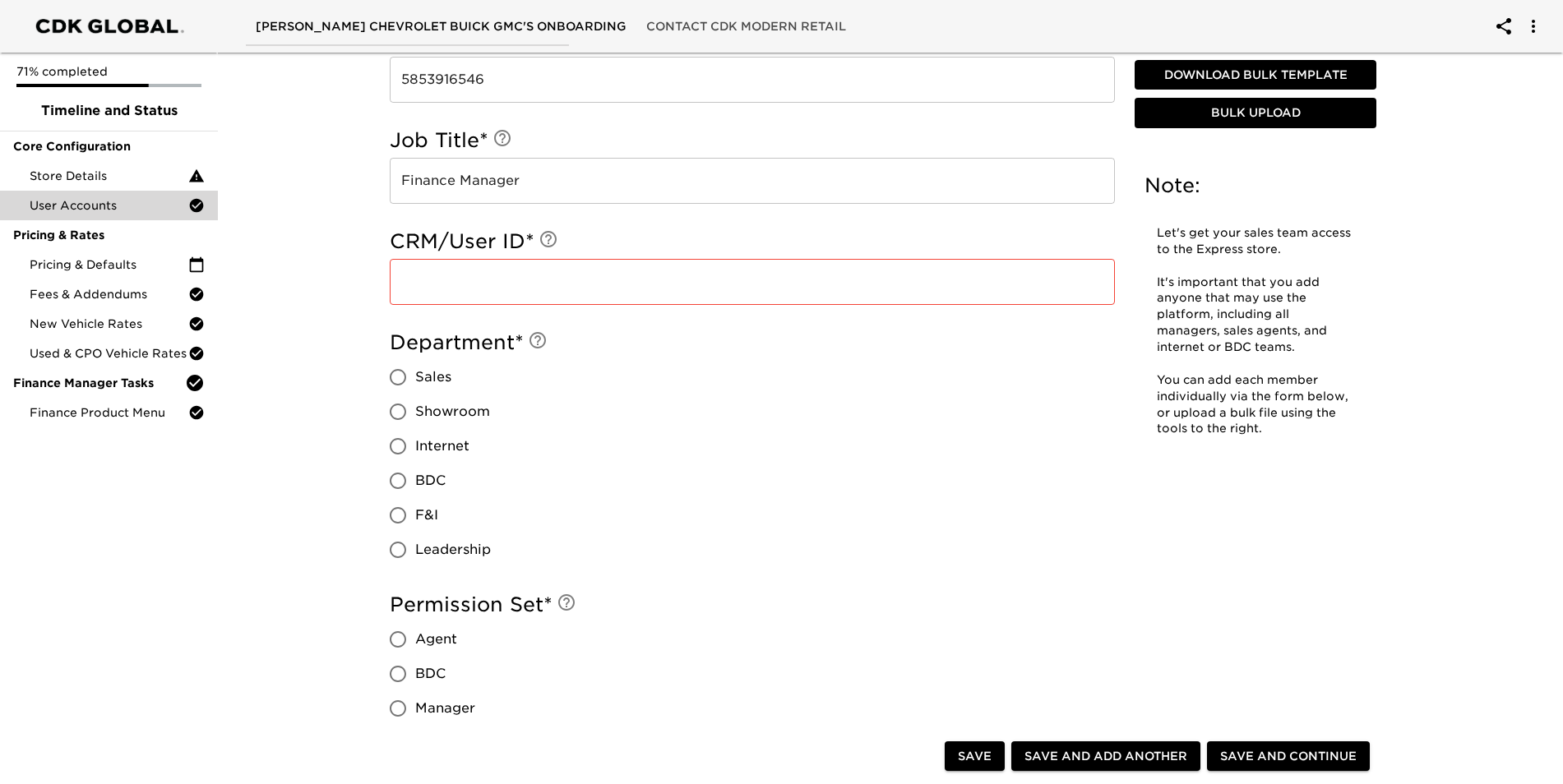
scroll to position [1082, 0]
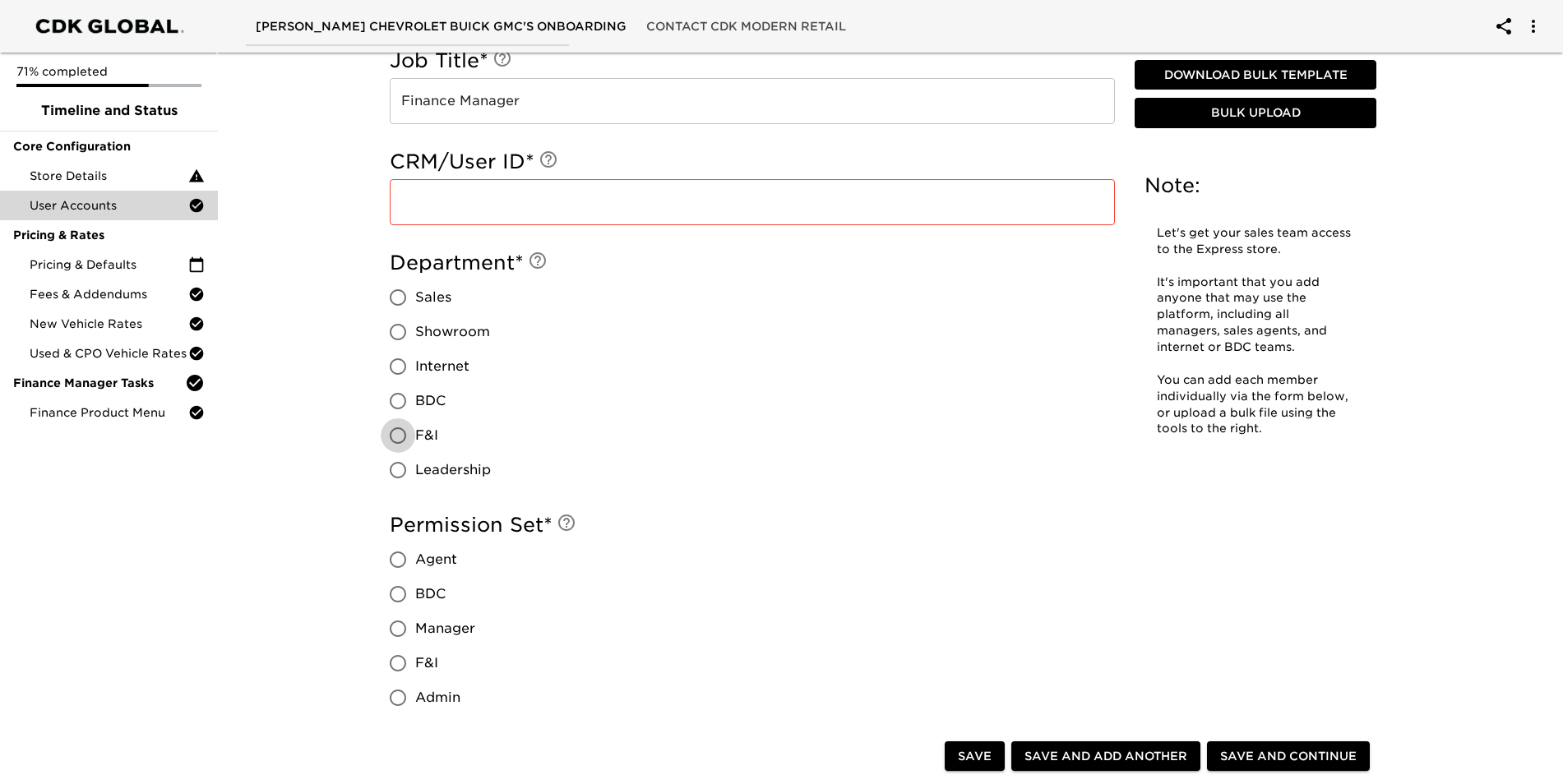
drag, startPoint x: 404, startPoint y: 436, endPoint x: 430, endPoint y: 457, distance: 33.4
click at [404, 438] on input "F&I" at bounding box center [398, 436] width 35 height 35
radio input "true"
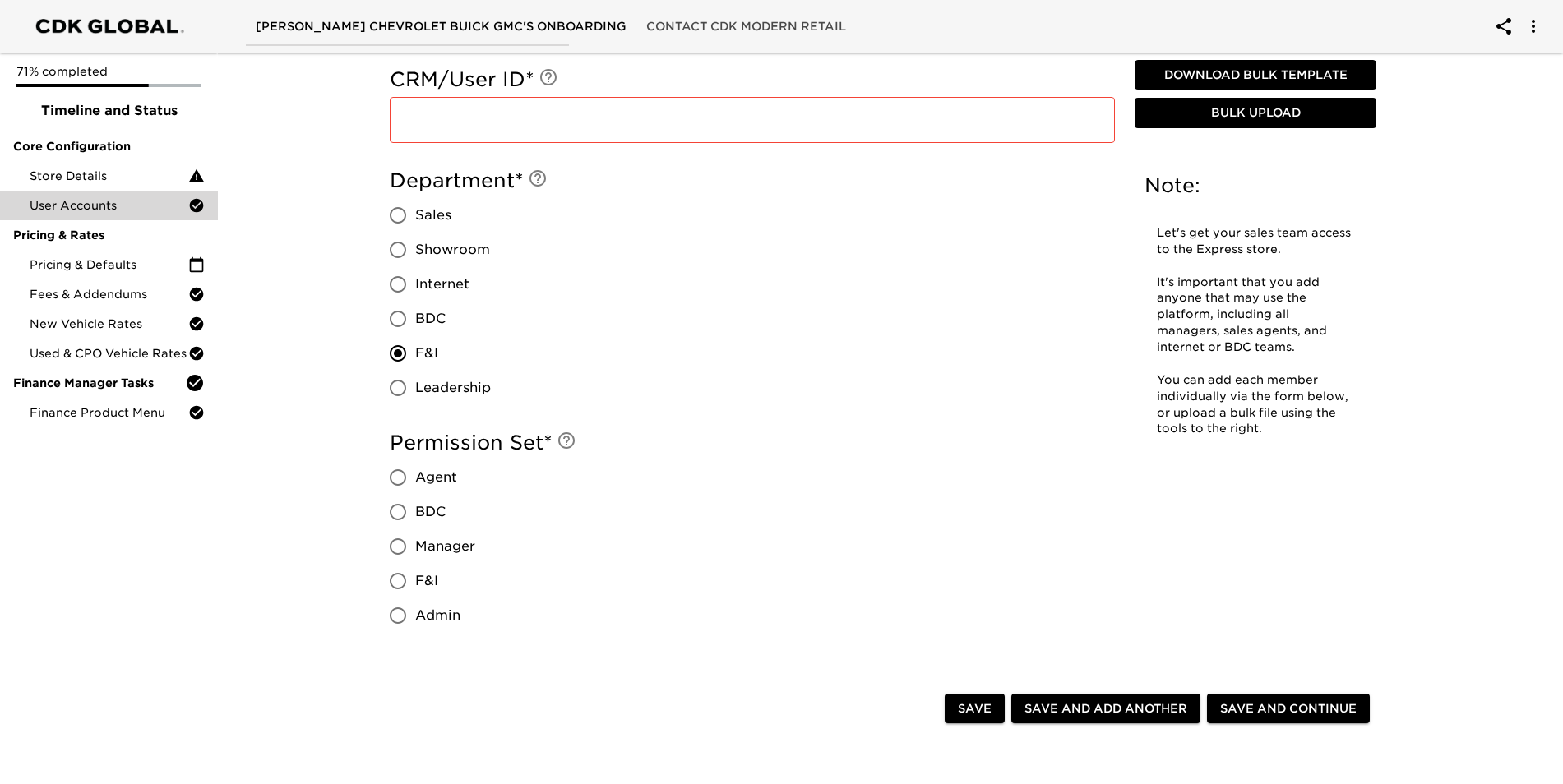
scroll to position [1329, 0]
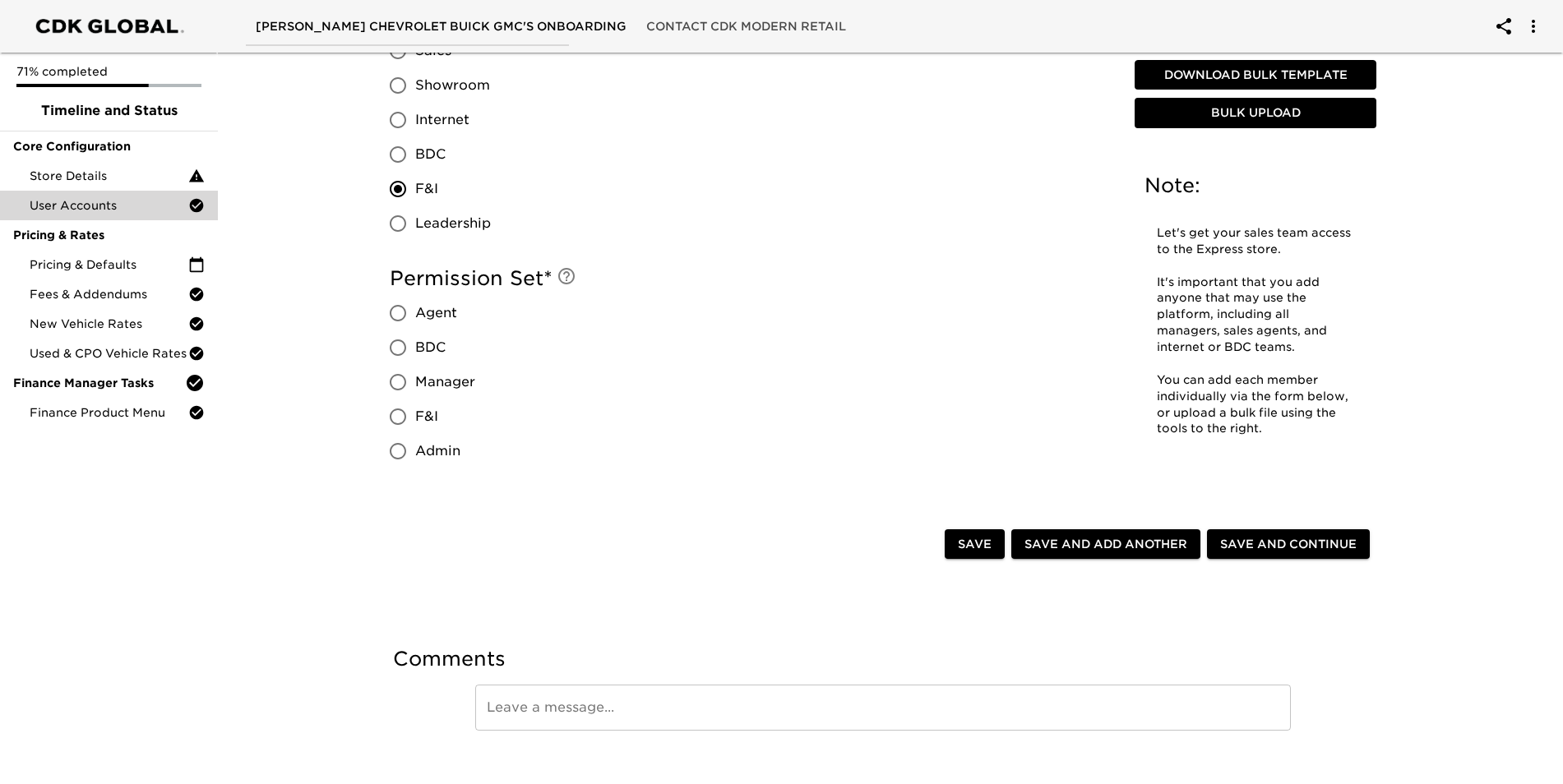
click at [397, 414] on input "F&I" at bounding box center [398, 417] width 35 height 35
radio input "true"
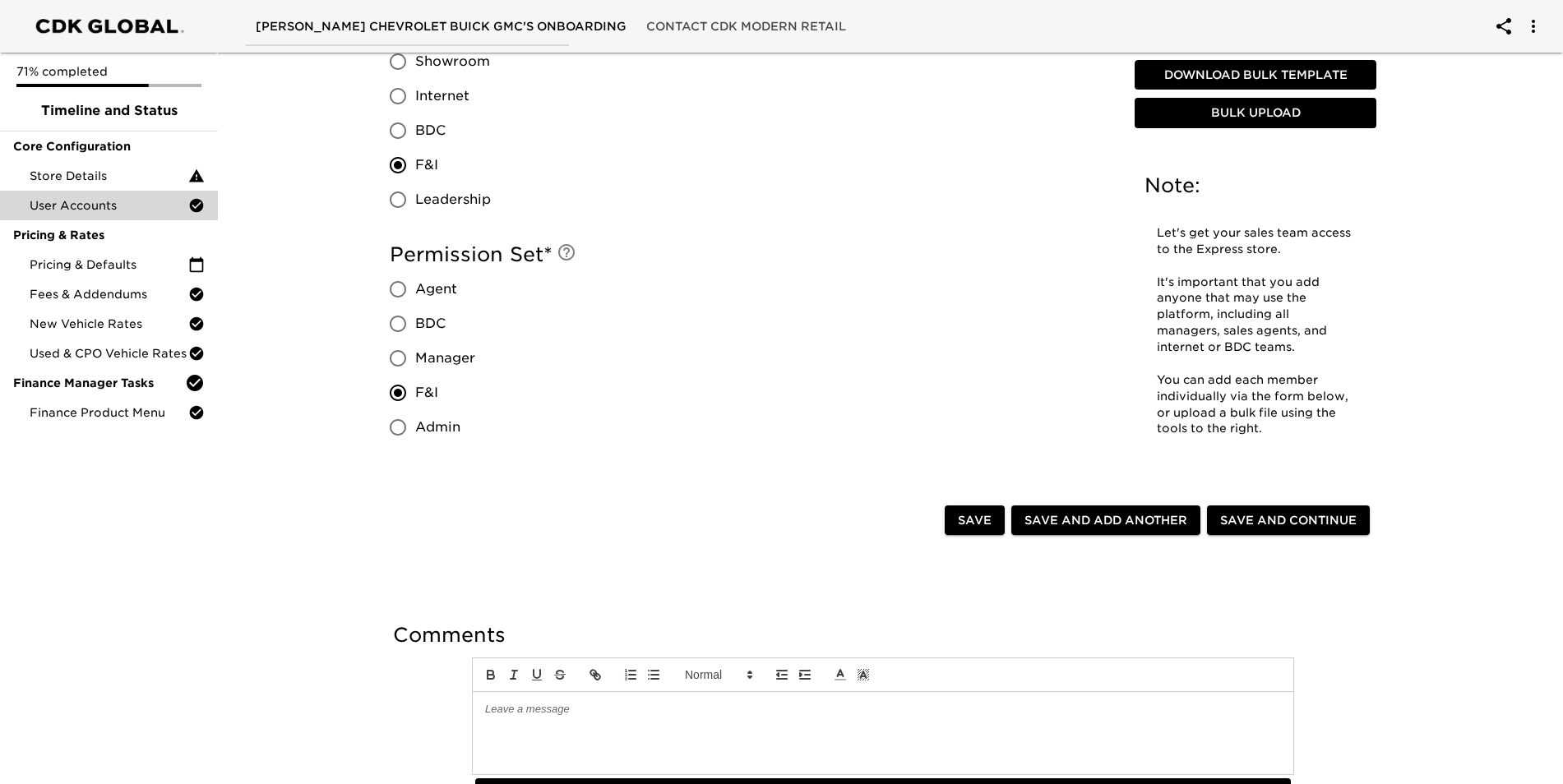
click at [959, 522] on span "Save" at bounding box center [974, 520] width 34 height 21
radio input "true"
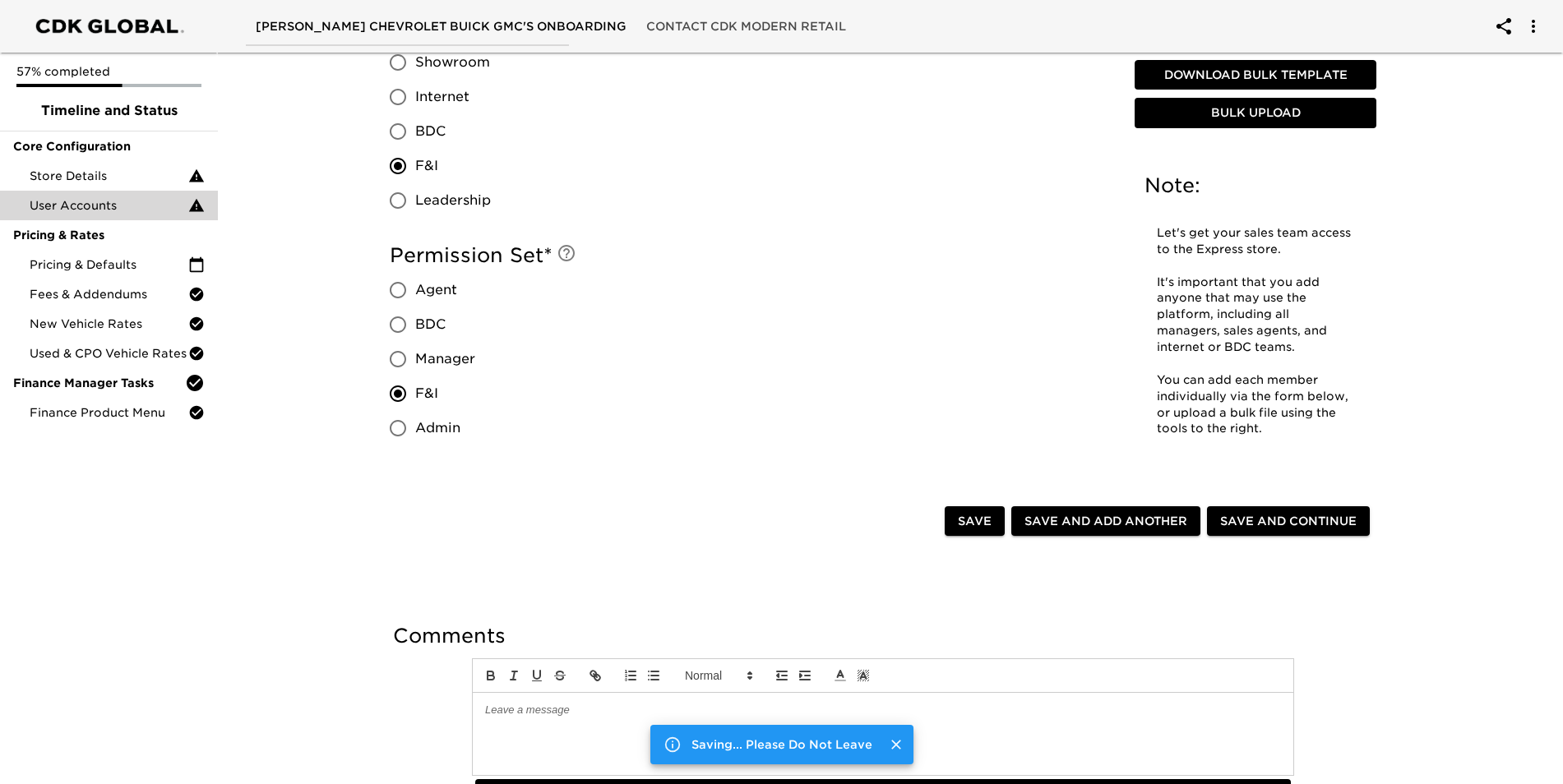
type input "[PERSON_NAME]"
type input "[PERSON_NAME][EMAIL_ADDRESS][PERSON_NAME][DOMAIN_NAME]"
type input "5852831691"
type input "5853916546"
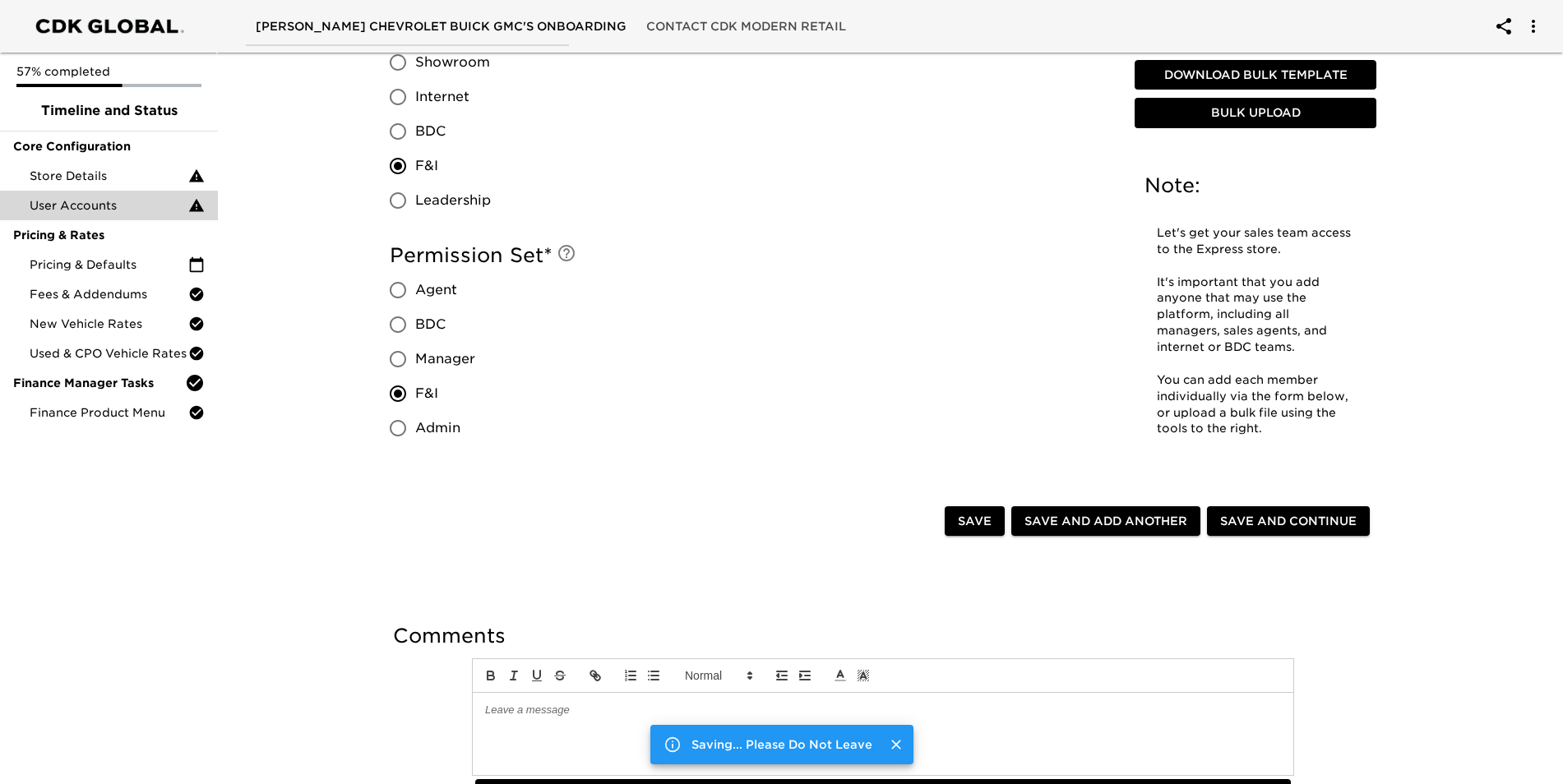
type input "Finance Manager"
radio input "true"
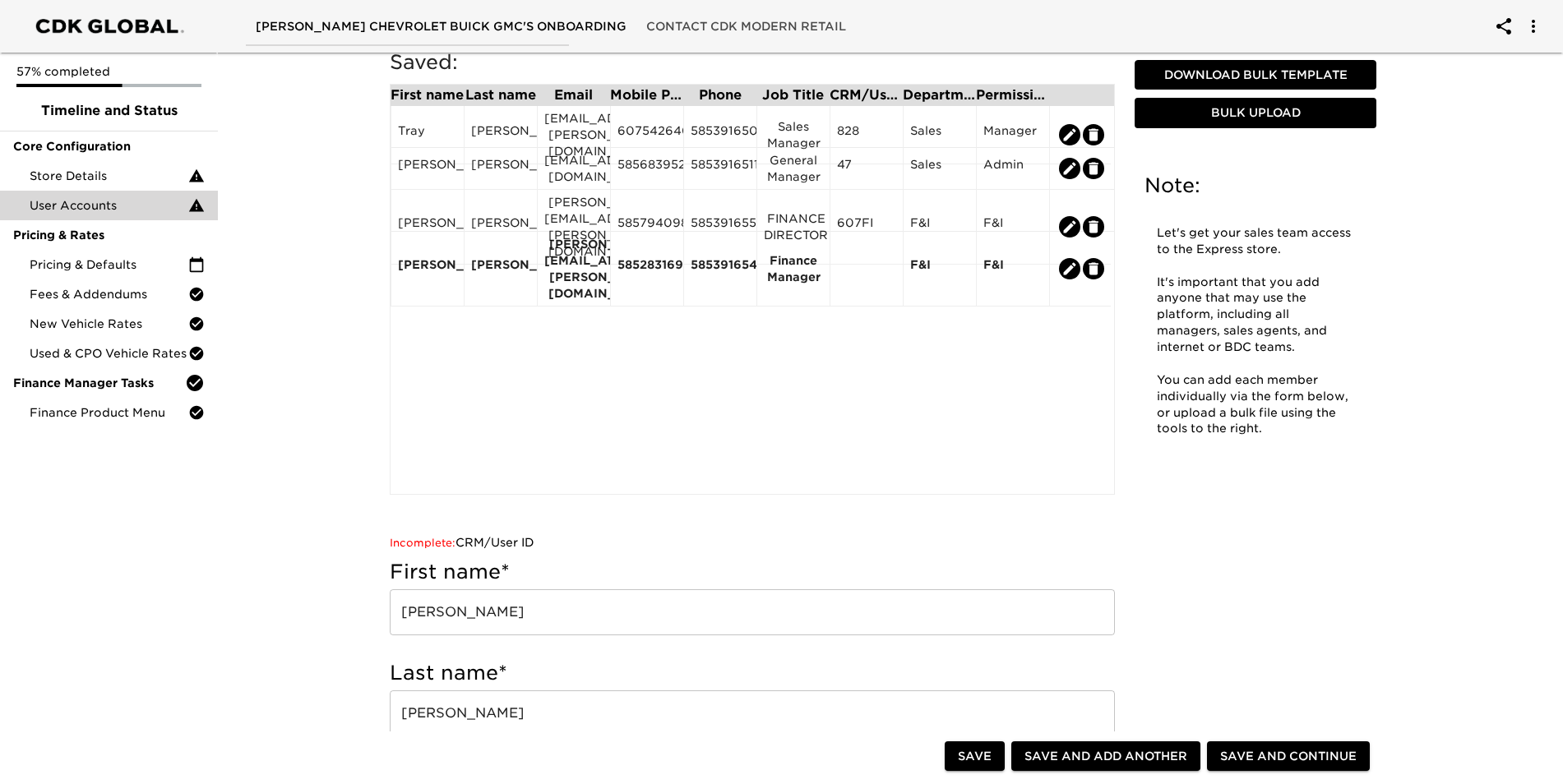
scroll to position [0, 0]
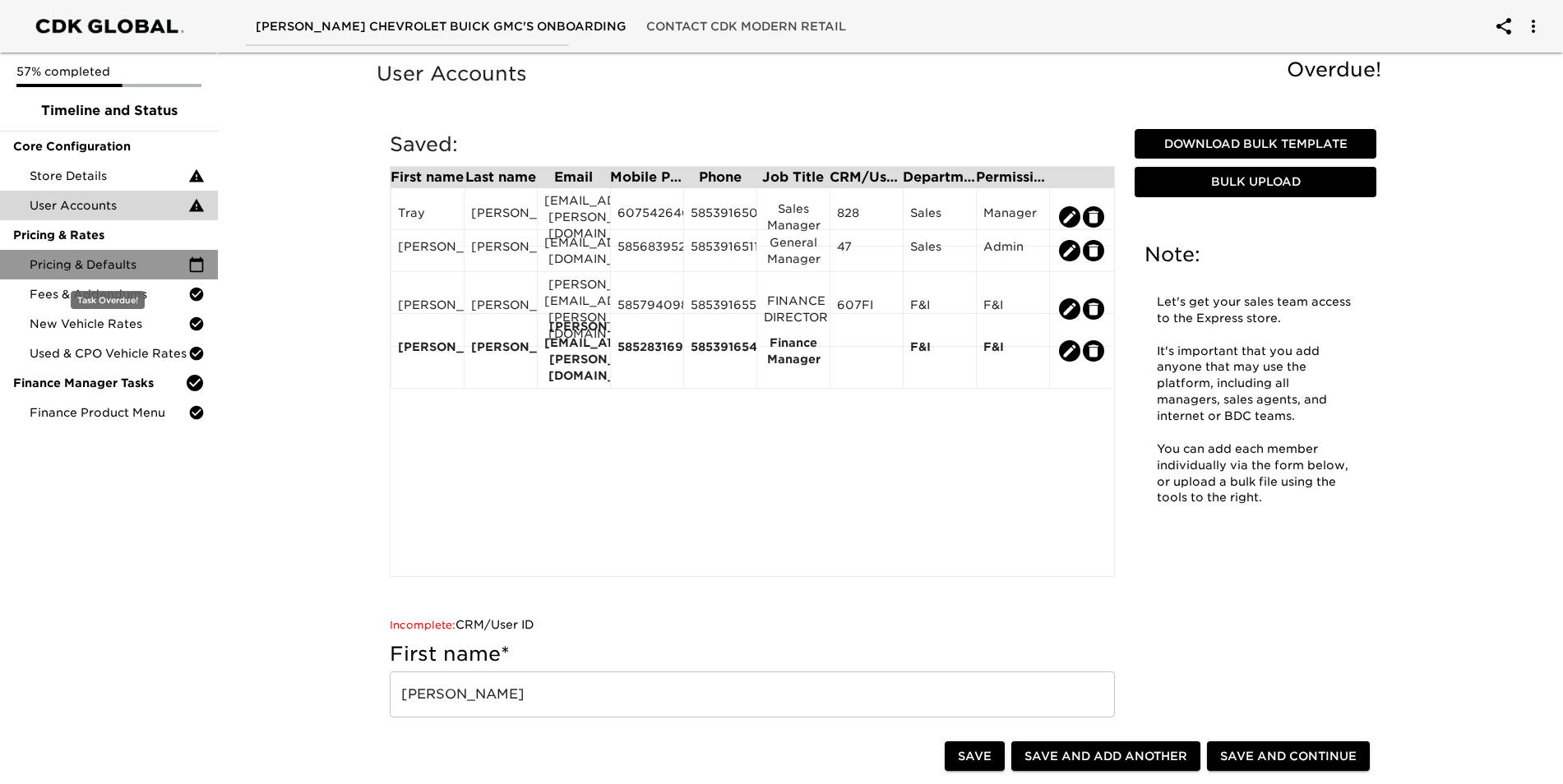
click at [131, 260] on span "Pricing & Defaults" at bounding box center [109, 264] width 158 height 17
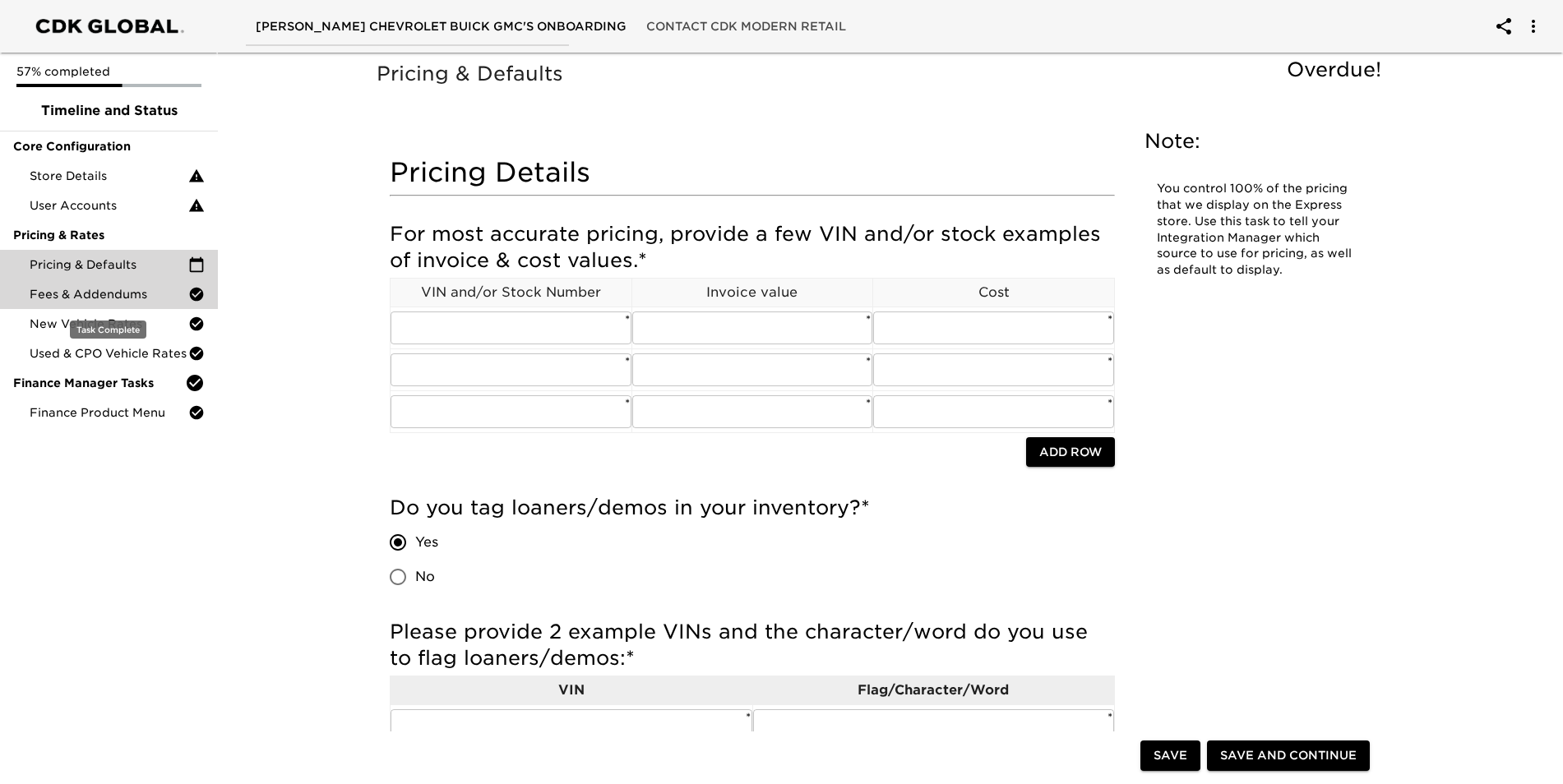
click at [135, 293] on span "Fees & Addendums" at bounding box center [109, 294] width 158 height 17
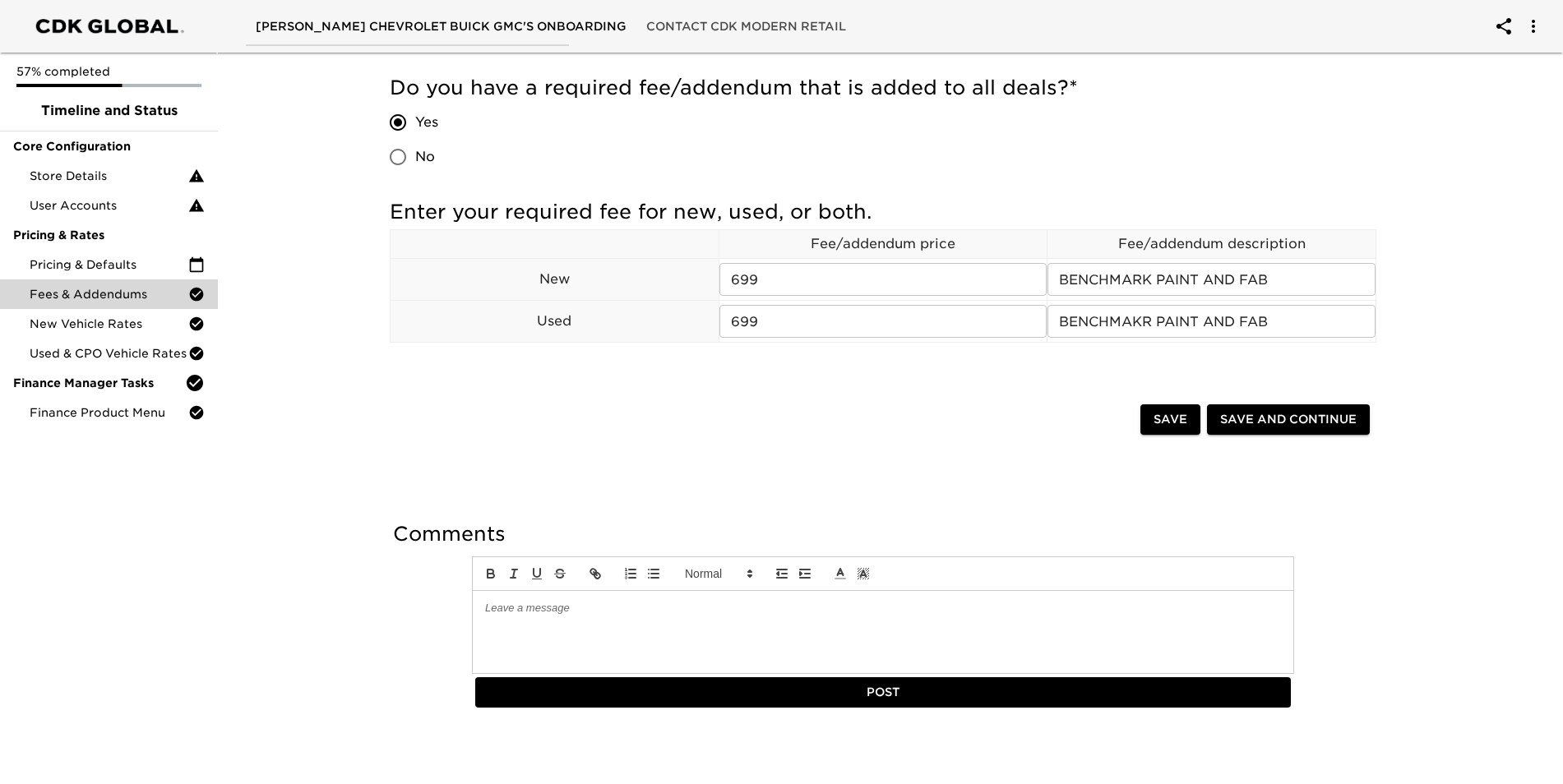
scroll to position [527, 0]
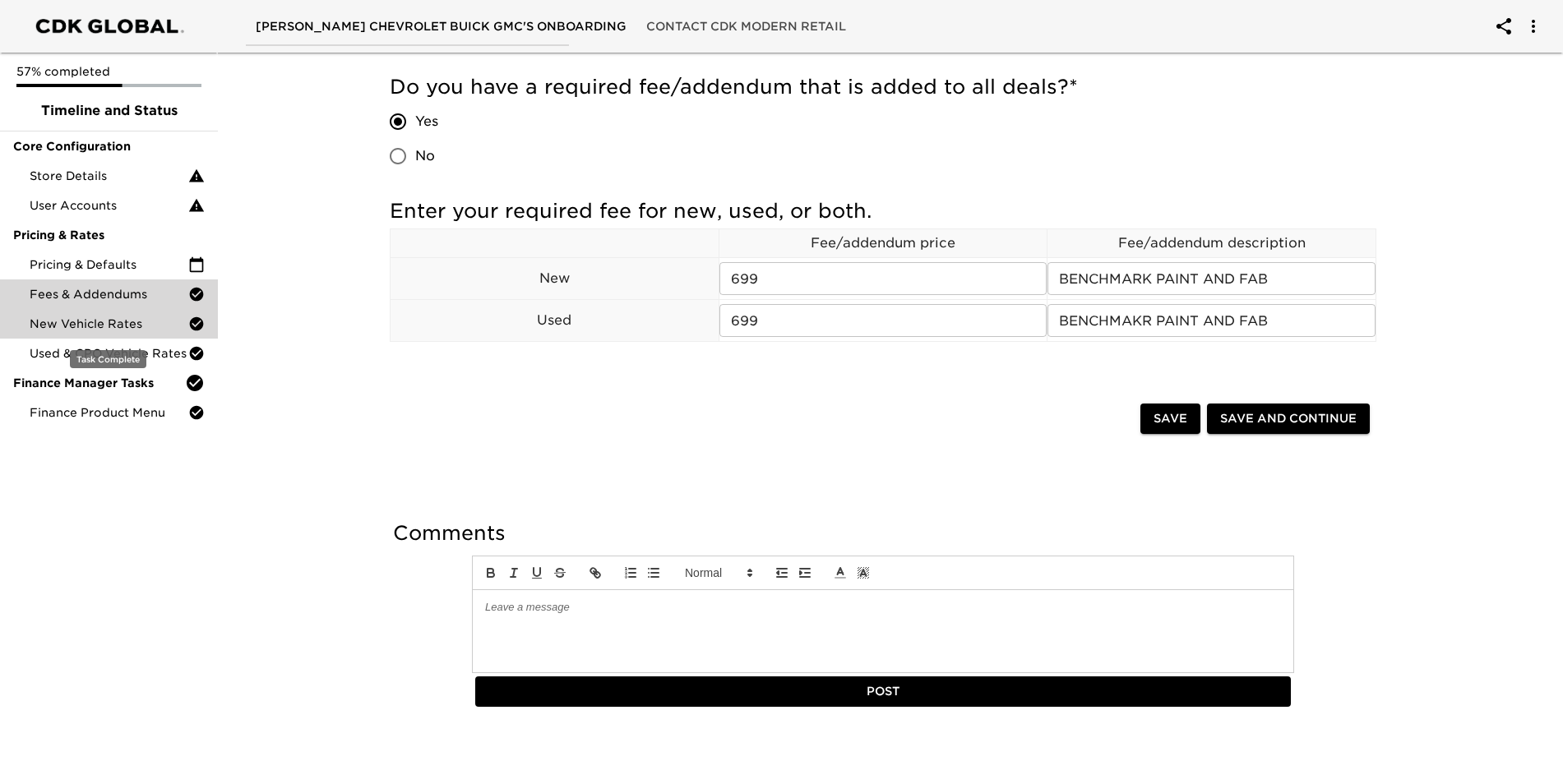
click at [109, 334] on div "New Vehicle Rates" at bounding box center [109, 324] width 218 height 30
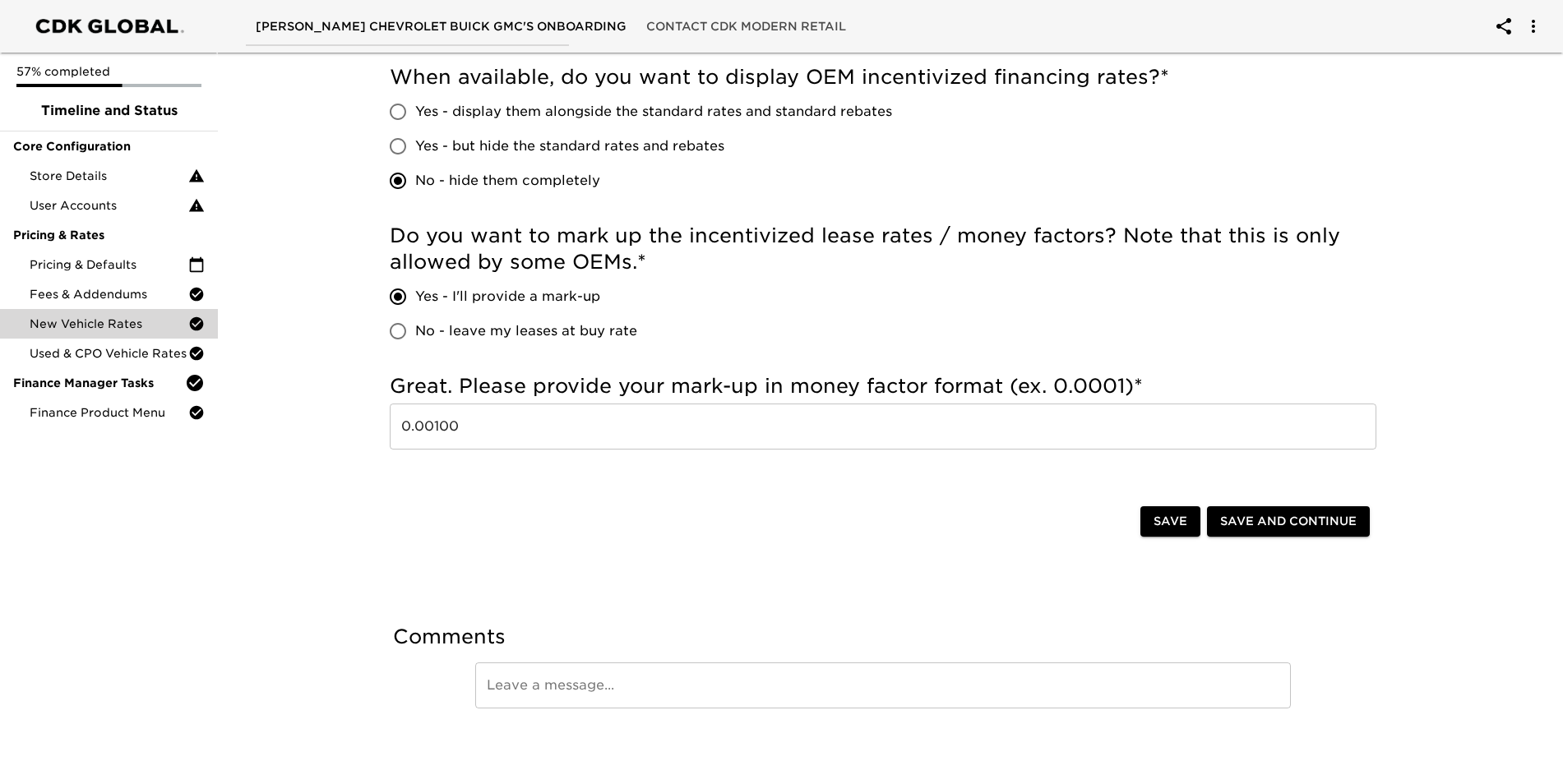
scroll to position [690, 0]
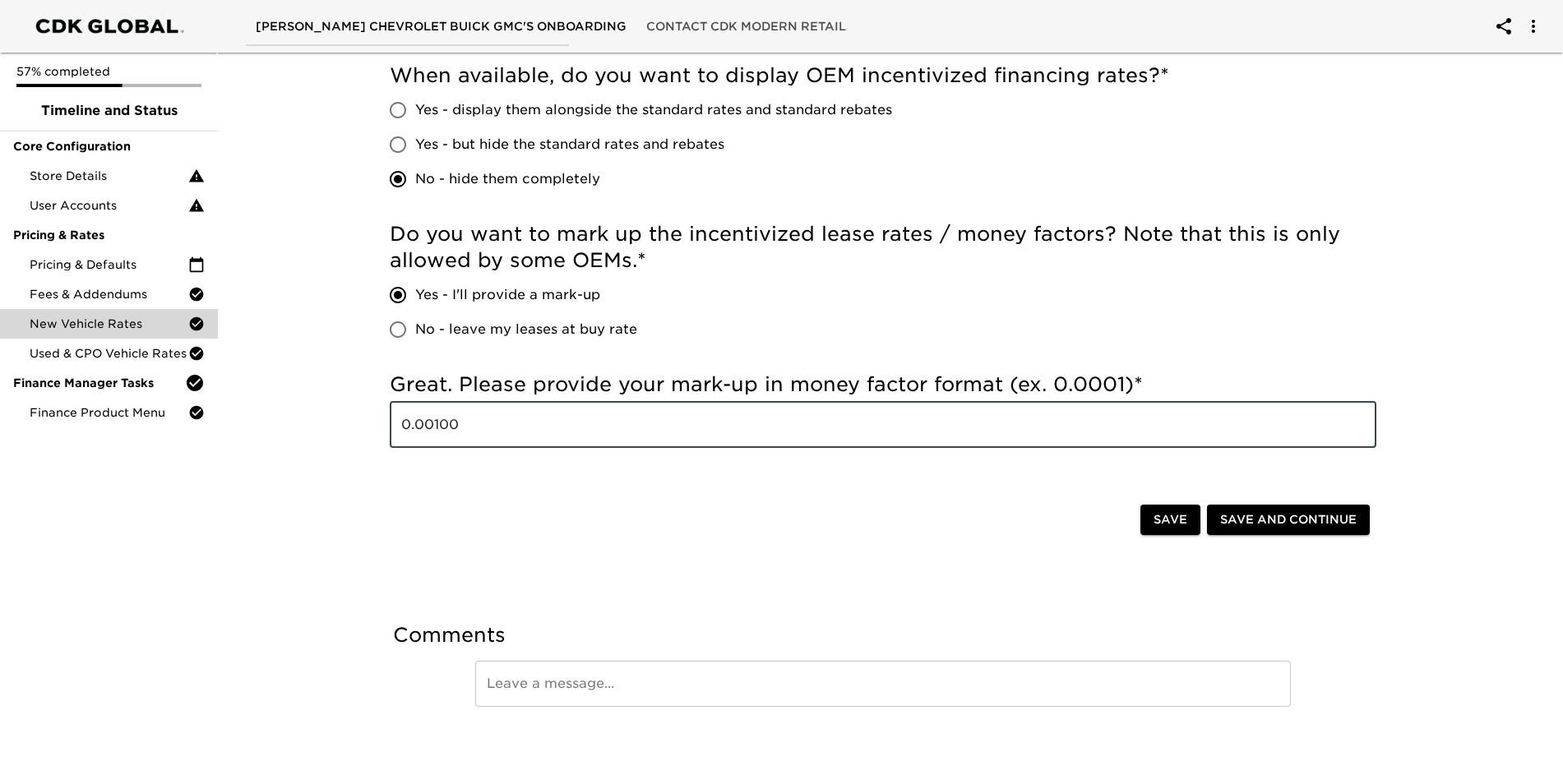
click at [459, 423] on input "0.00100" at bounding box center [883, 425] width 987 height 46
type input "0.0005"
click at [742, 546] on div "Save Save and Continue" at bounding box center [883, 521] width 1013 height 52
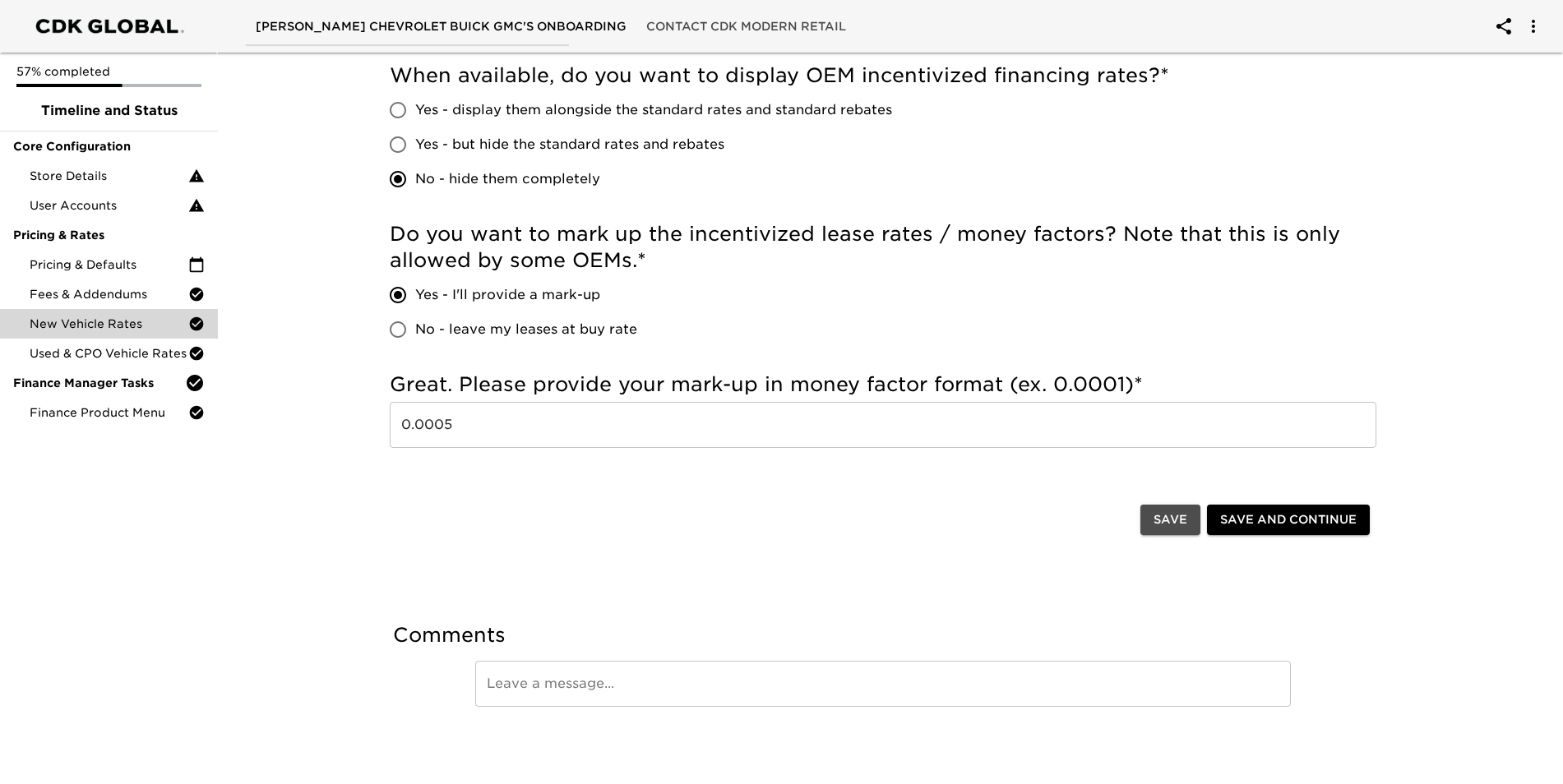
click at [1172, 524] on span "Save" at bounding box center [1170, 520] width 34 height 21
click at [68, 347] on span "Used & CPO Vehicle Rates" at bounding box center [109, 354] width 158 height 17
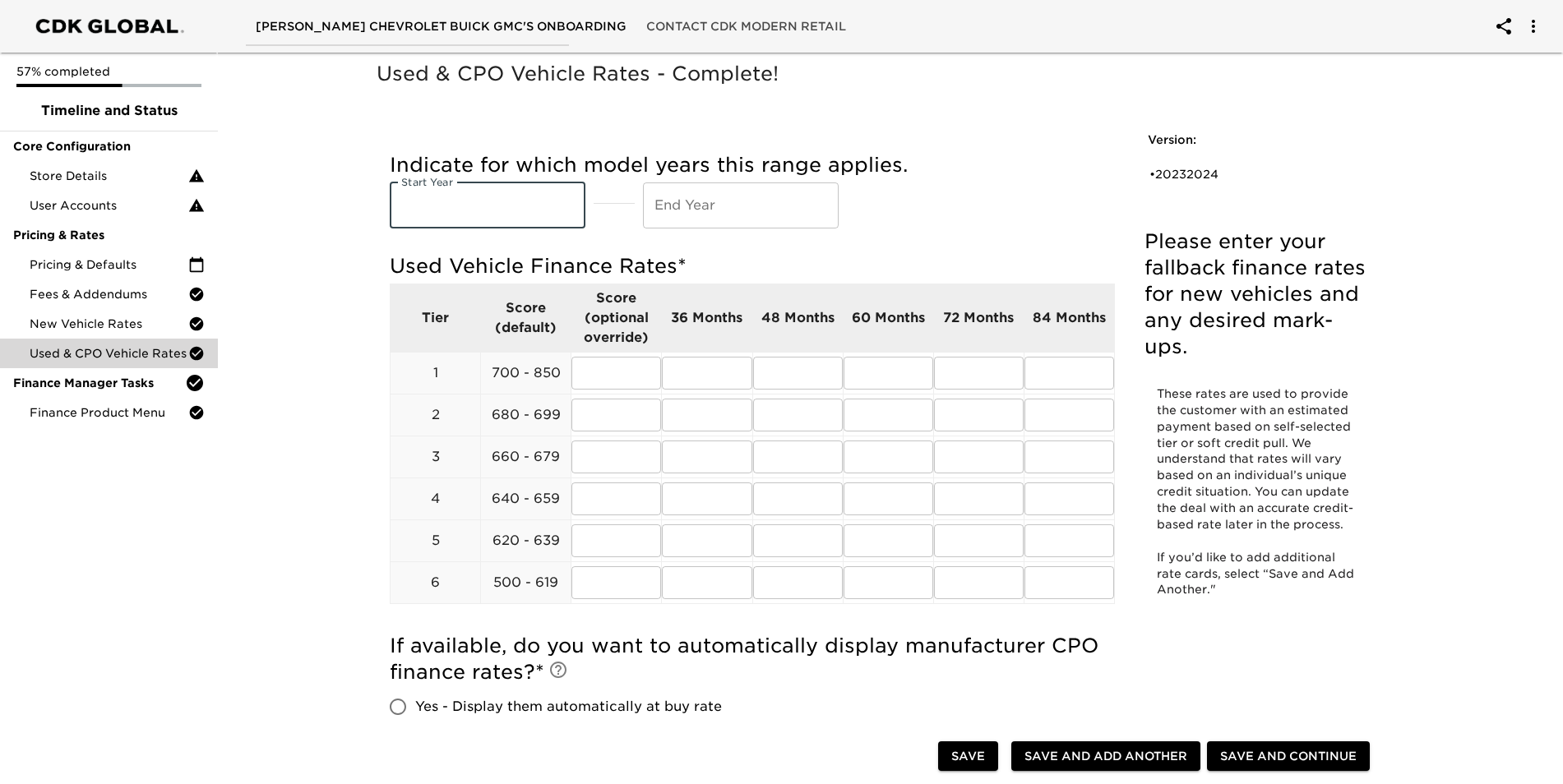
click at [517, 196] on input "text" at bounding box center [488, 206] width 196 height 46
type input "2022"
type input "2025"
type input "6.9"
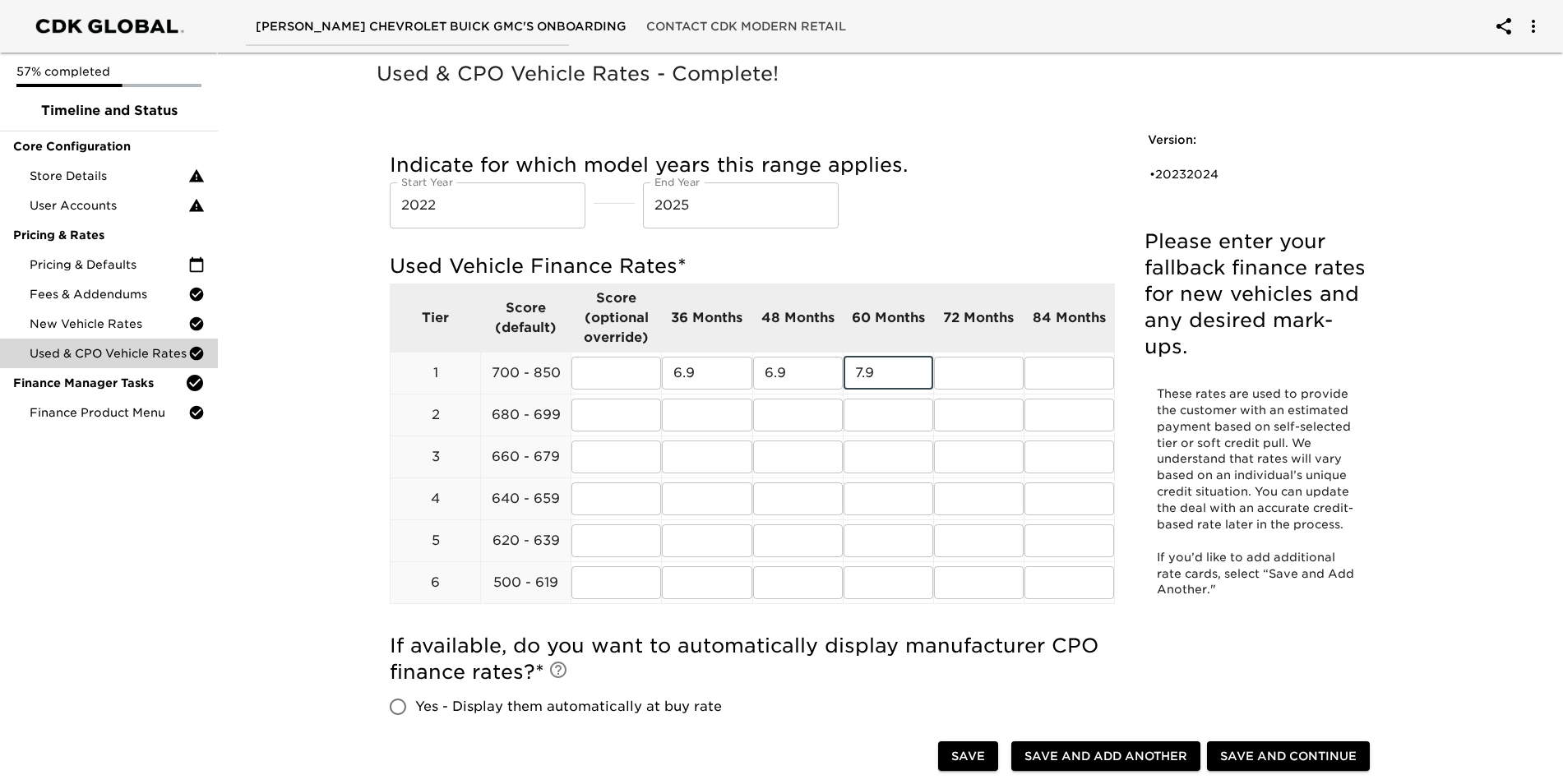
type input "7.9"
type input "8.9"
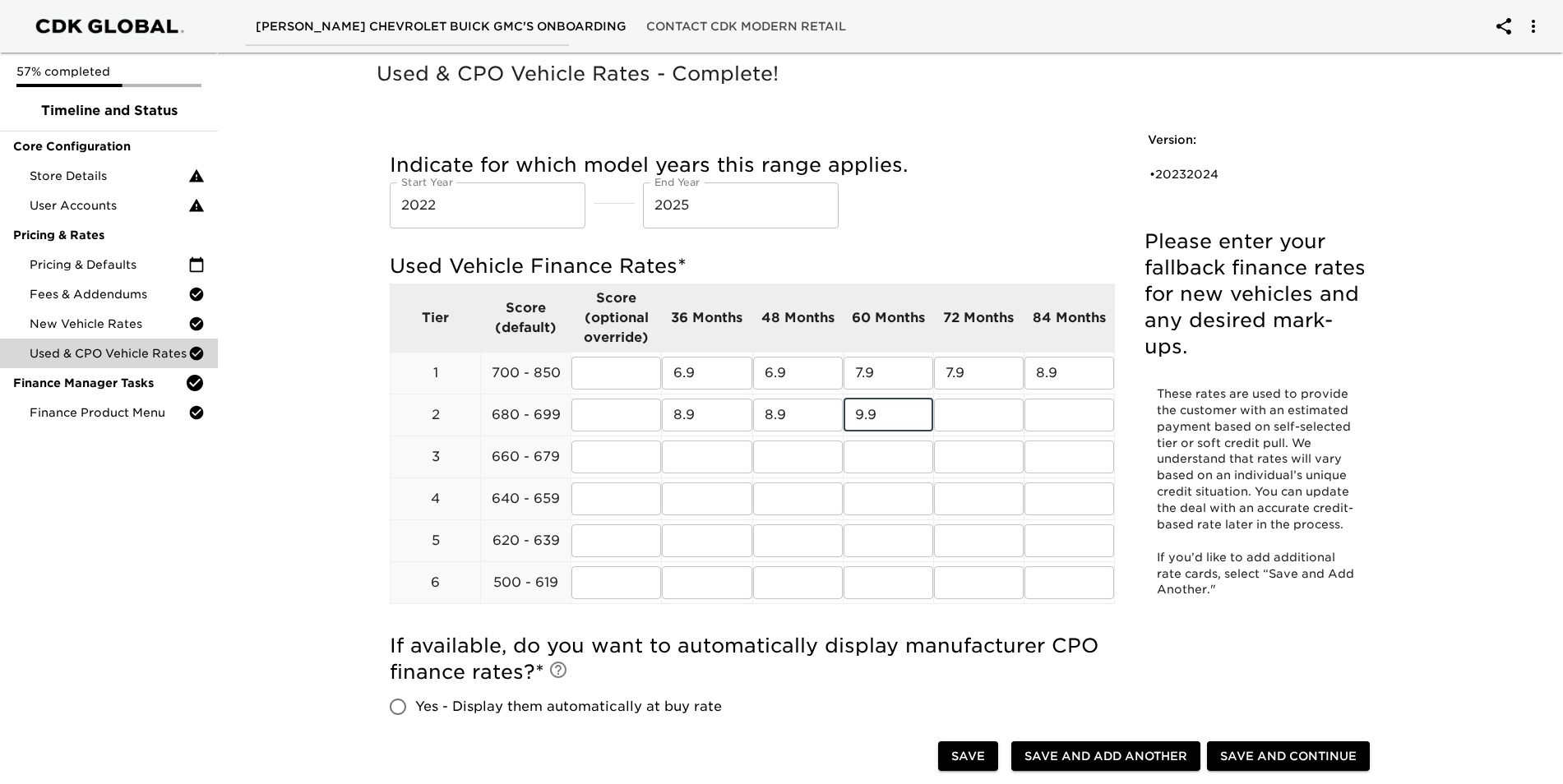
type input "9.9"
type input "10.9"
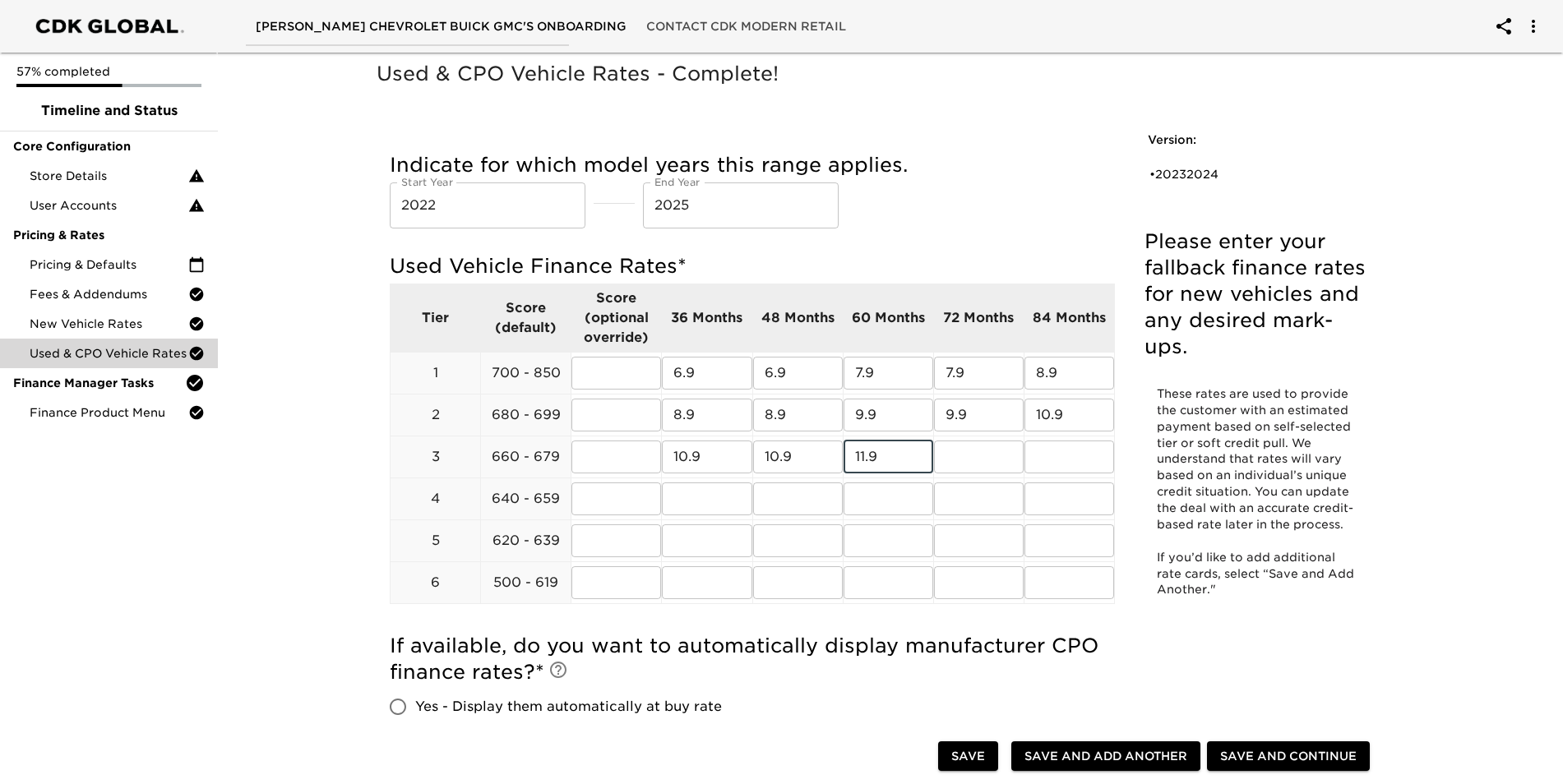
type input "11.9"
type input "12.9"
type input "11.9"
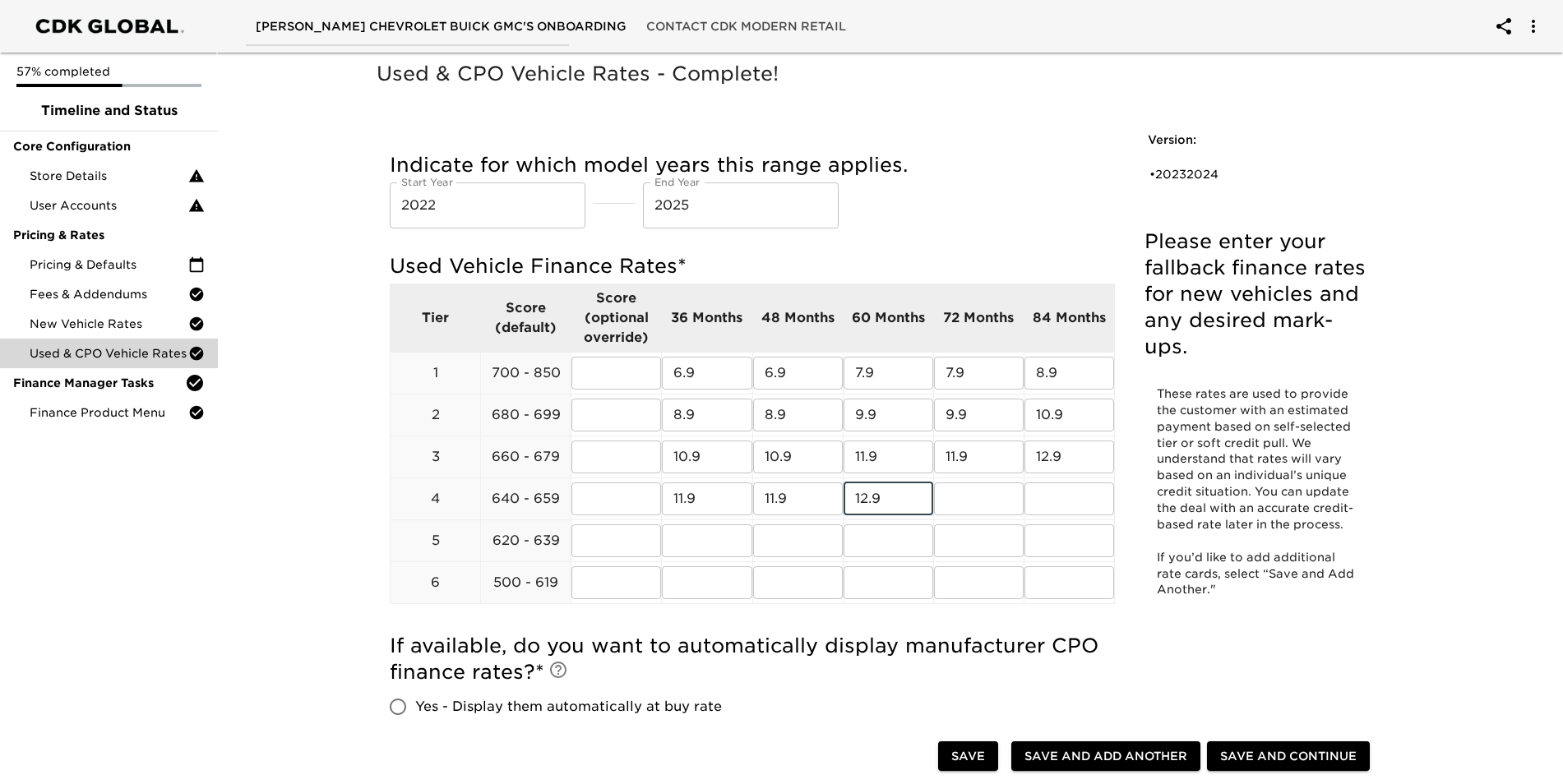
type input "12.9"
type input "13.9"
type input "15.9"
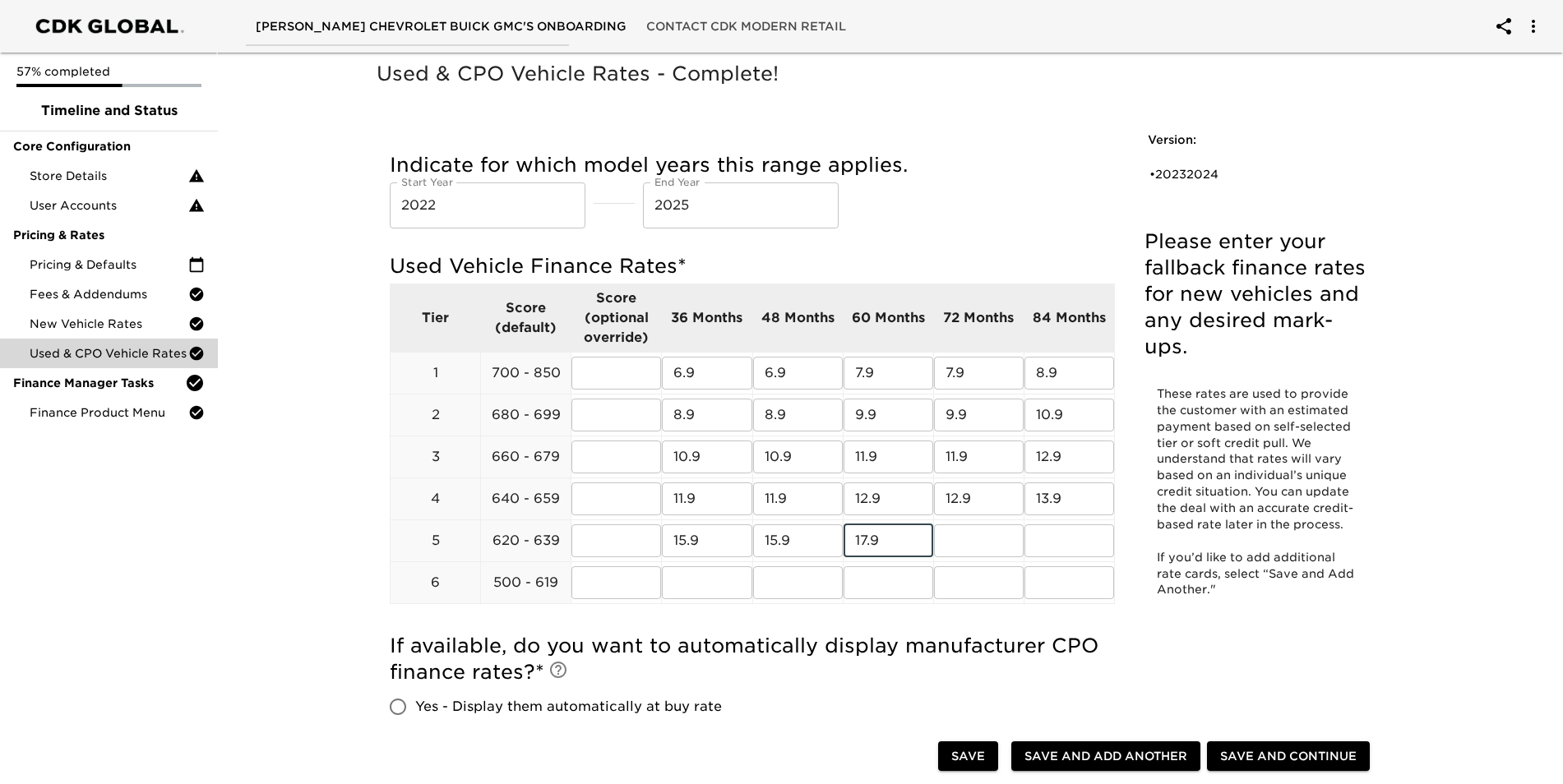
type input "17.9"
type input "19.9"
type input "18.9"
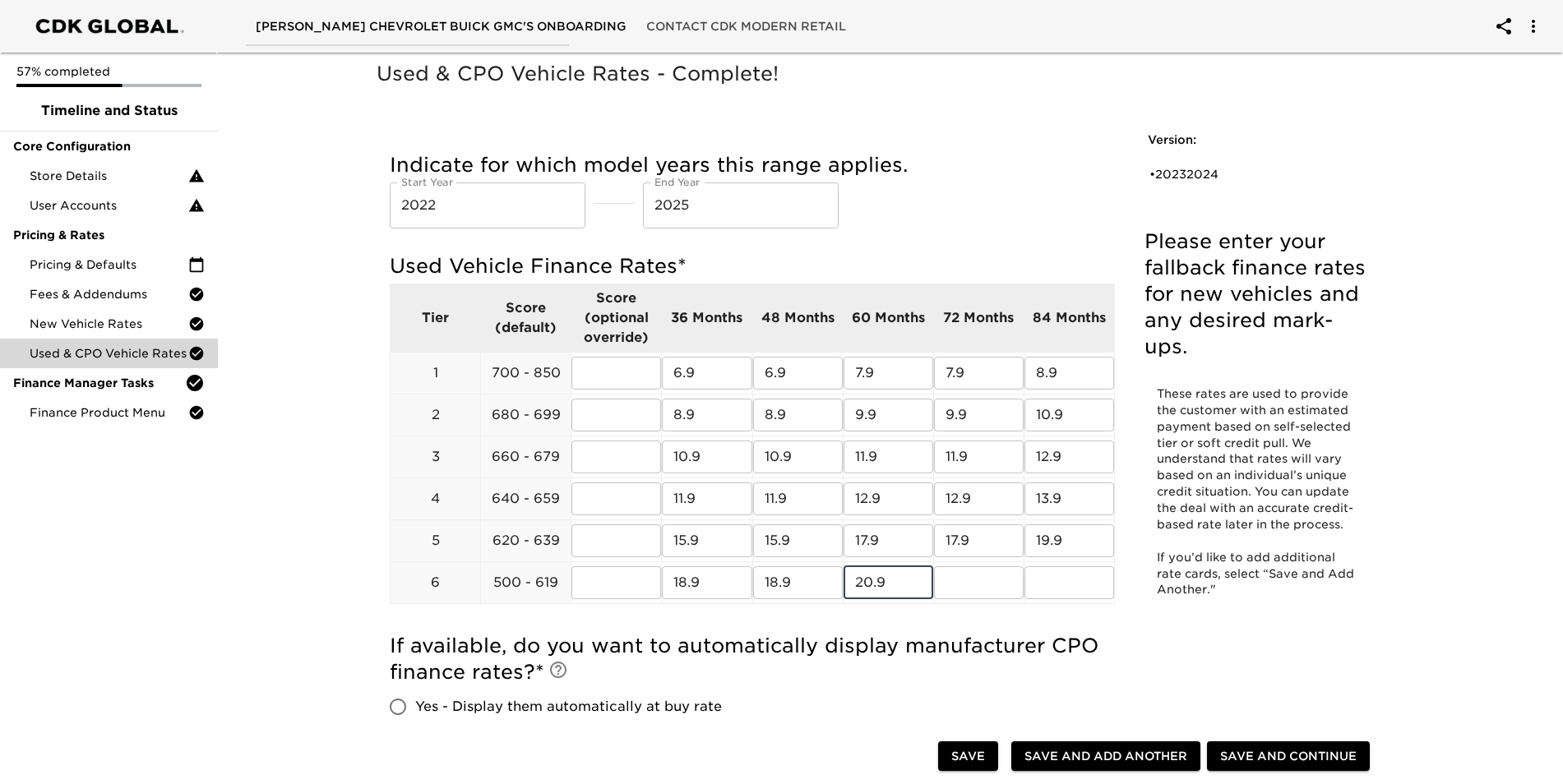
type input "20.9"
type input "22.9"
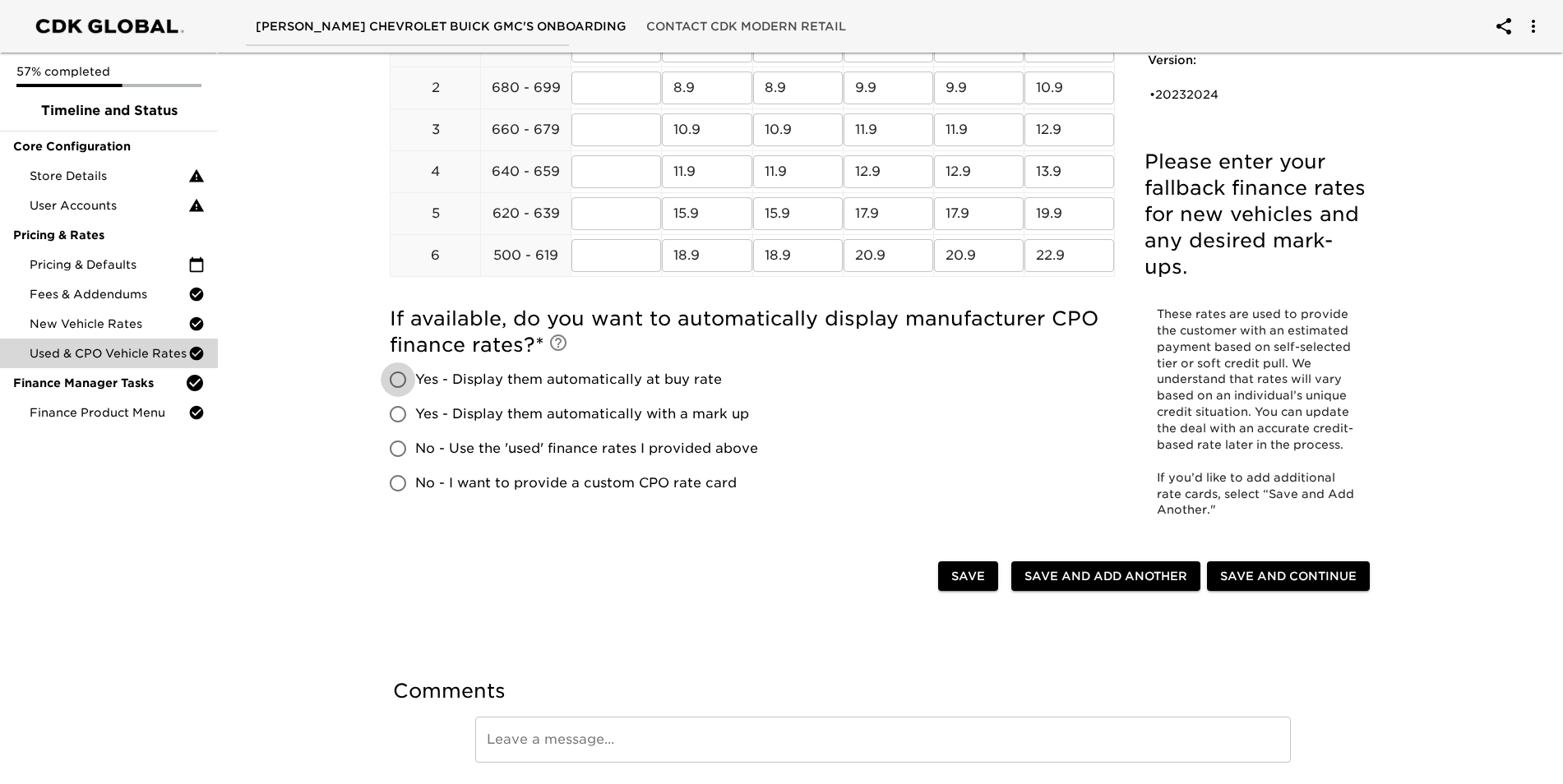
scroll to position [329, 0]
click at [393, 376] on input "Yes - Display them automatically at buy rate" at bounding box center [398, 378] width 35 height 35
radio input "true"
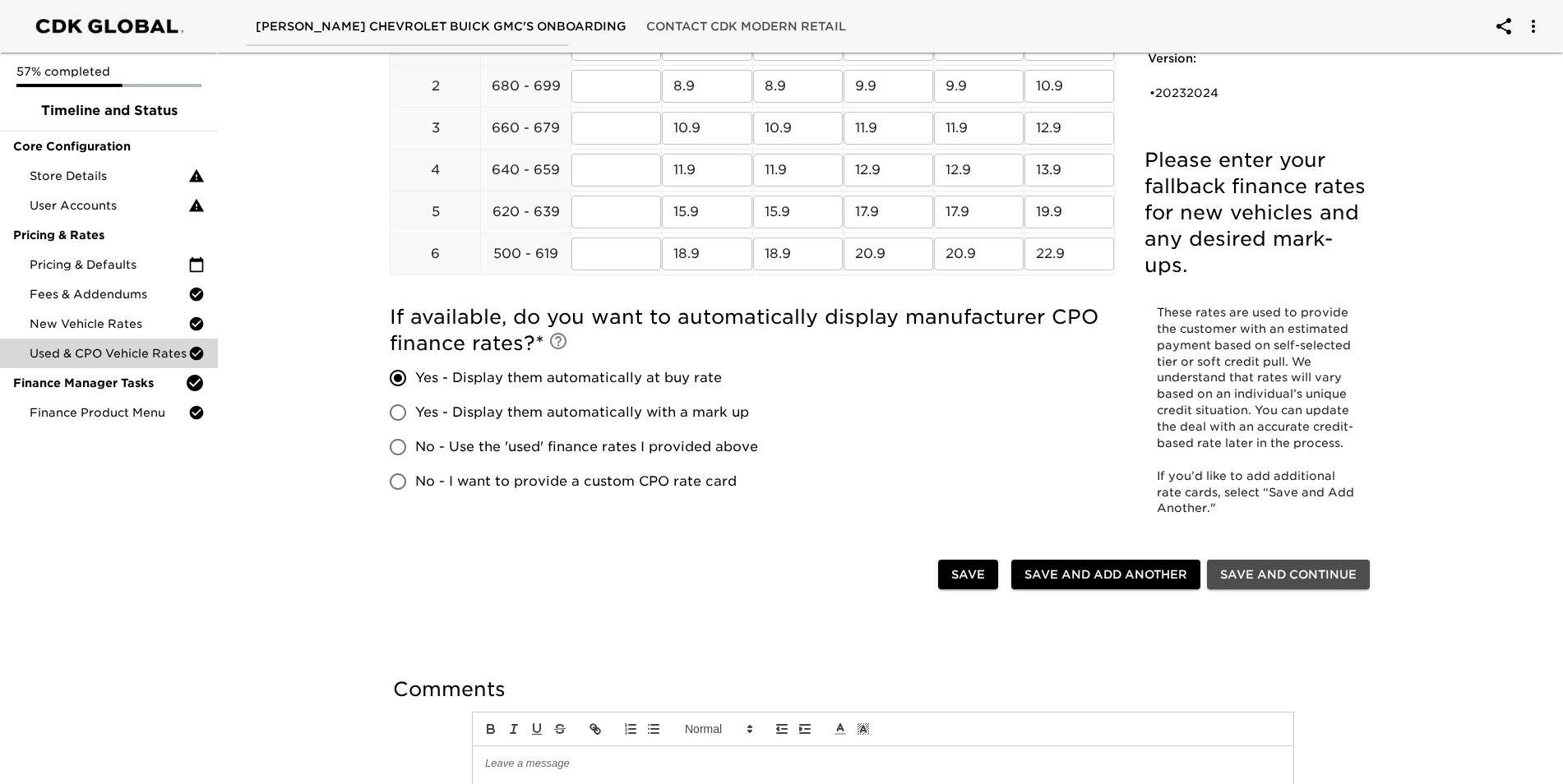
click at [1283, 578] on span "Save and Continue" at bounding box center [1289, 574] width 137 height 21
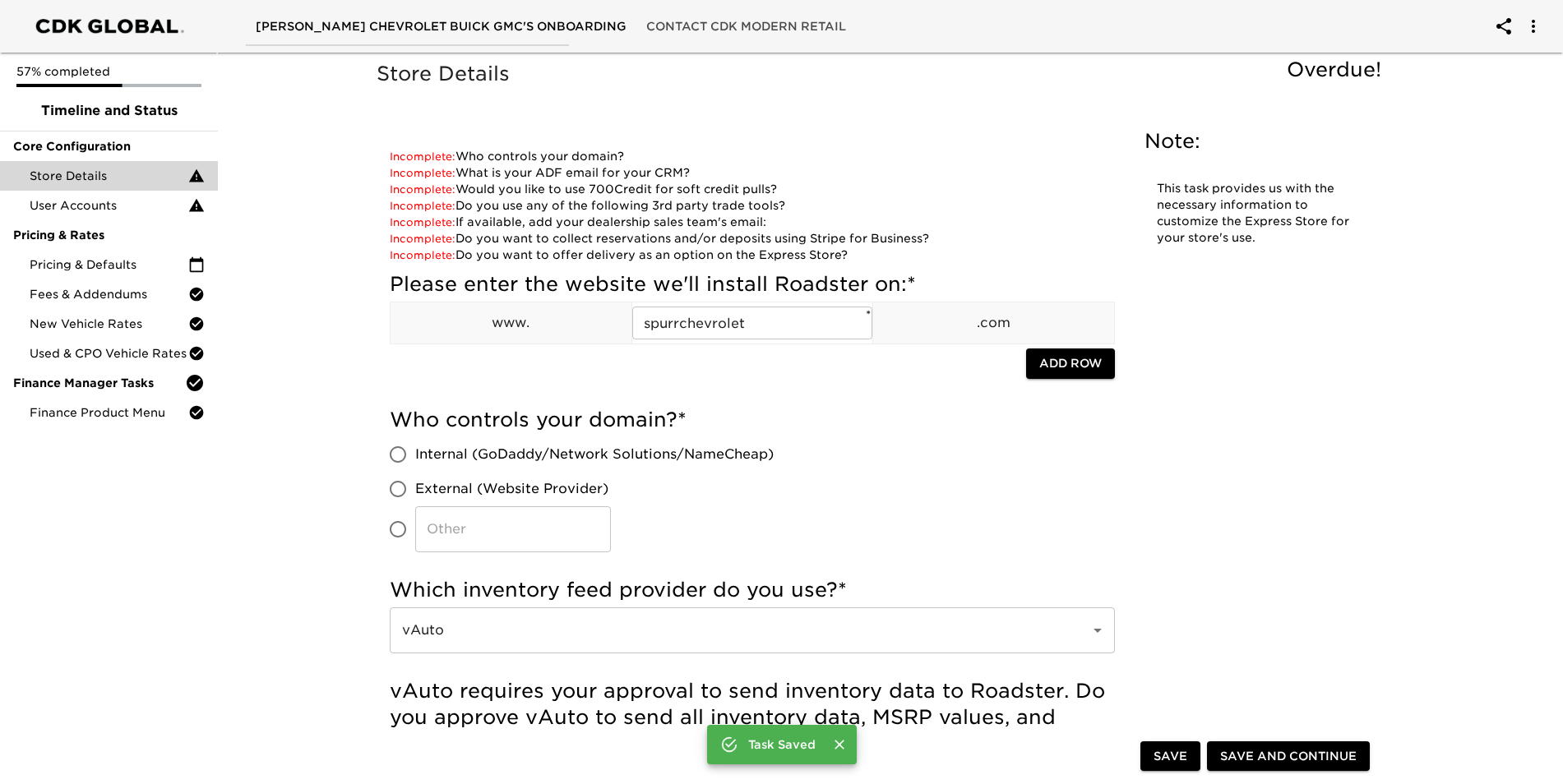
scroll to position [82, 0]
